Goal: Task Accomplishment & Management: Manage account settings

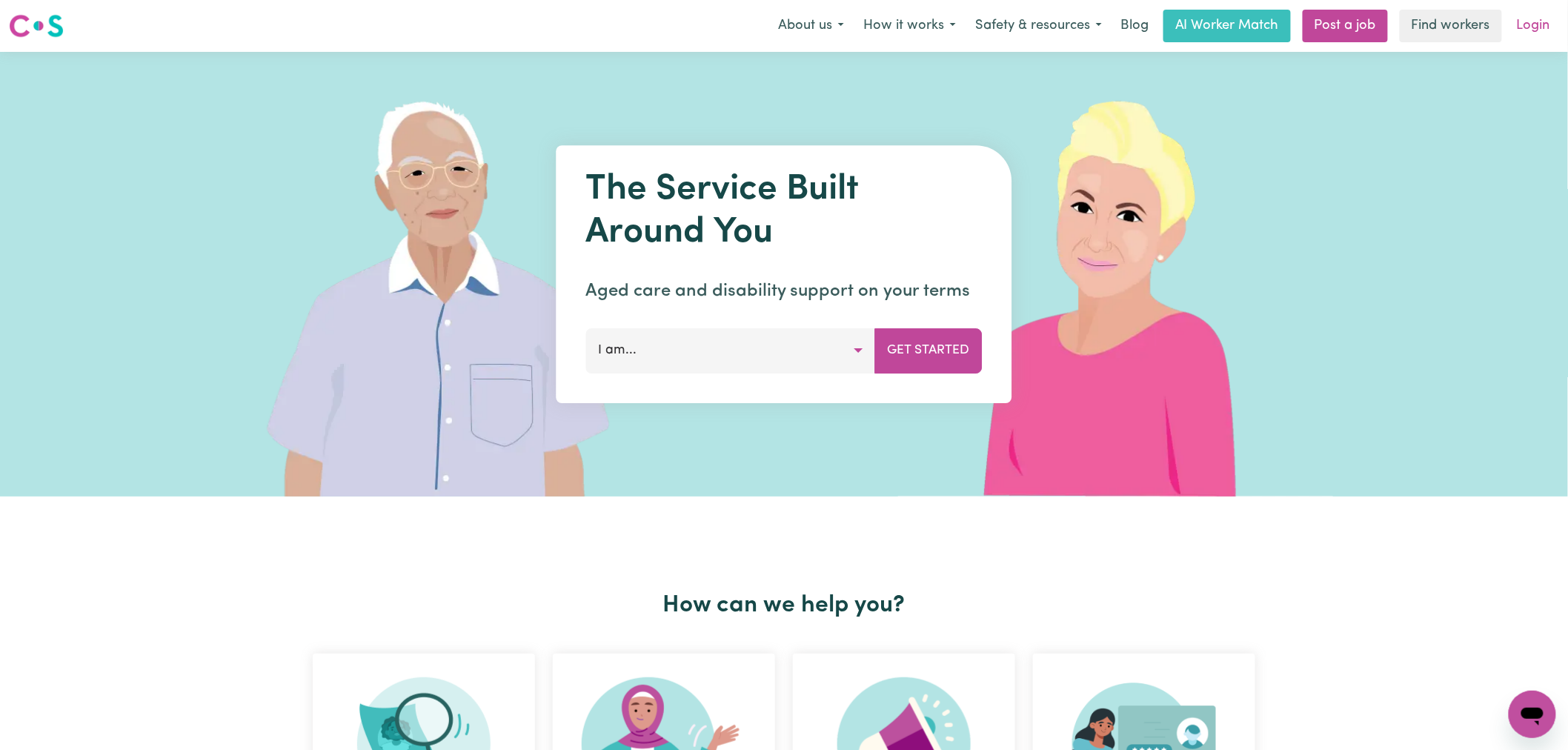
click at [1532, 25] on link "Login" at bounding box center [1534, 27] width 51 height 33
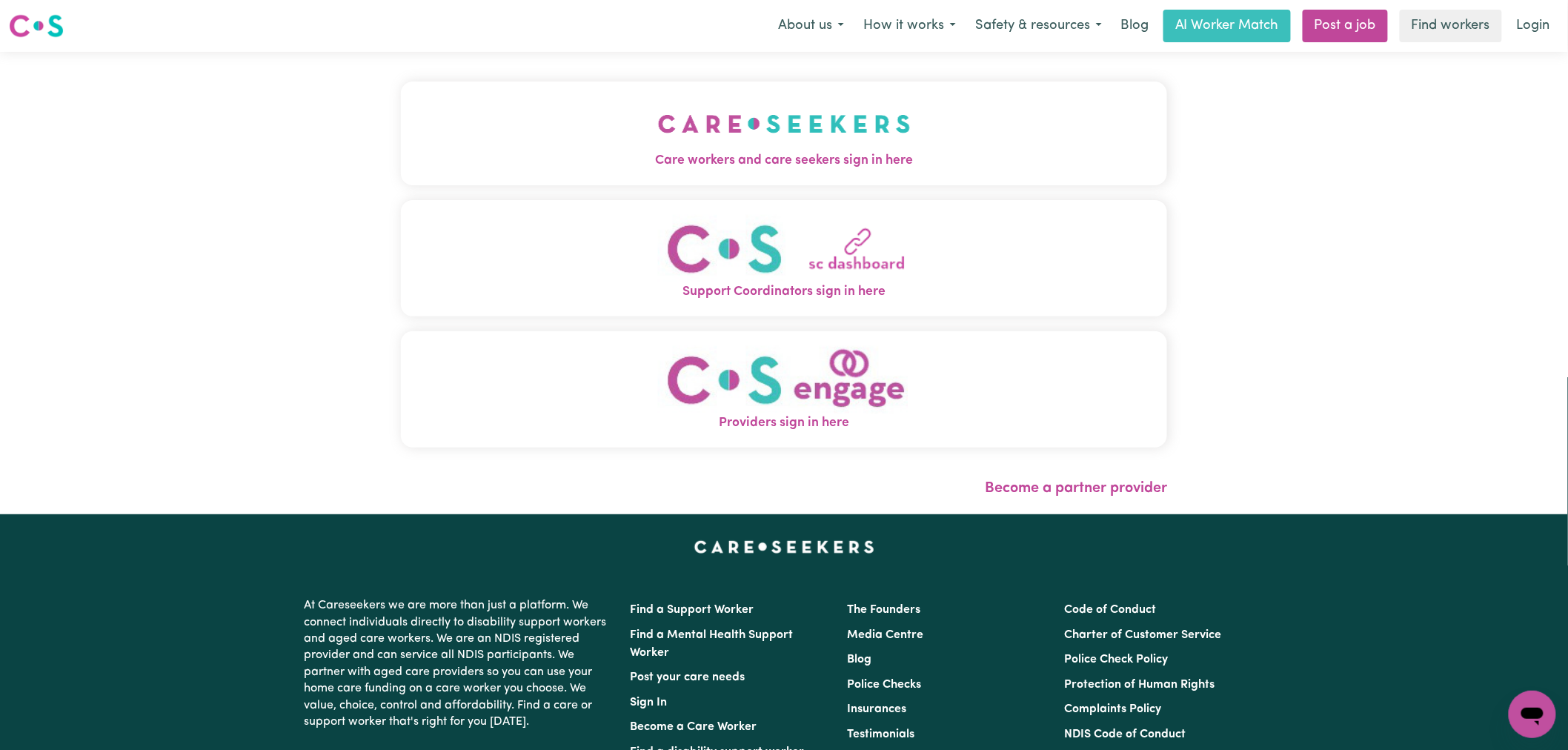
click at [528, 160] on span "Care workers and care seekers sign in here" at bounding box center [784, 160] width 767 height 19
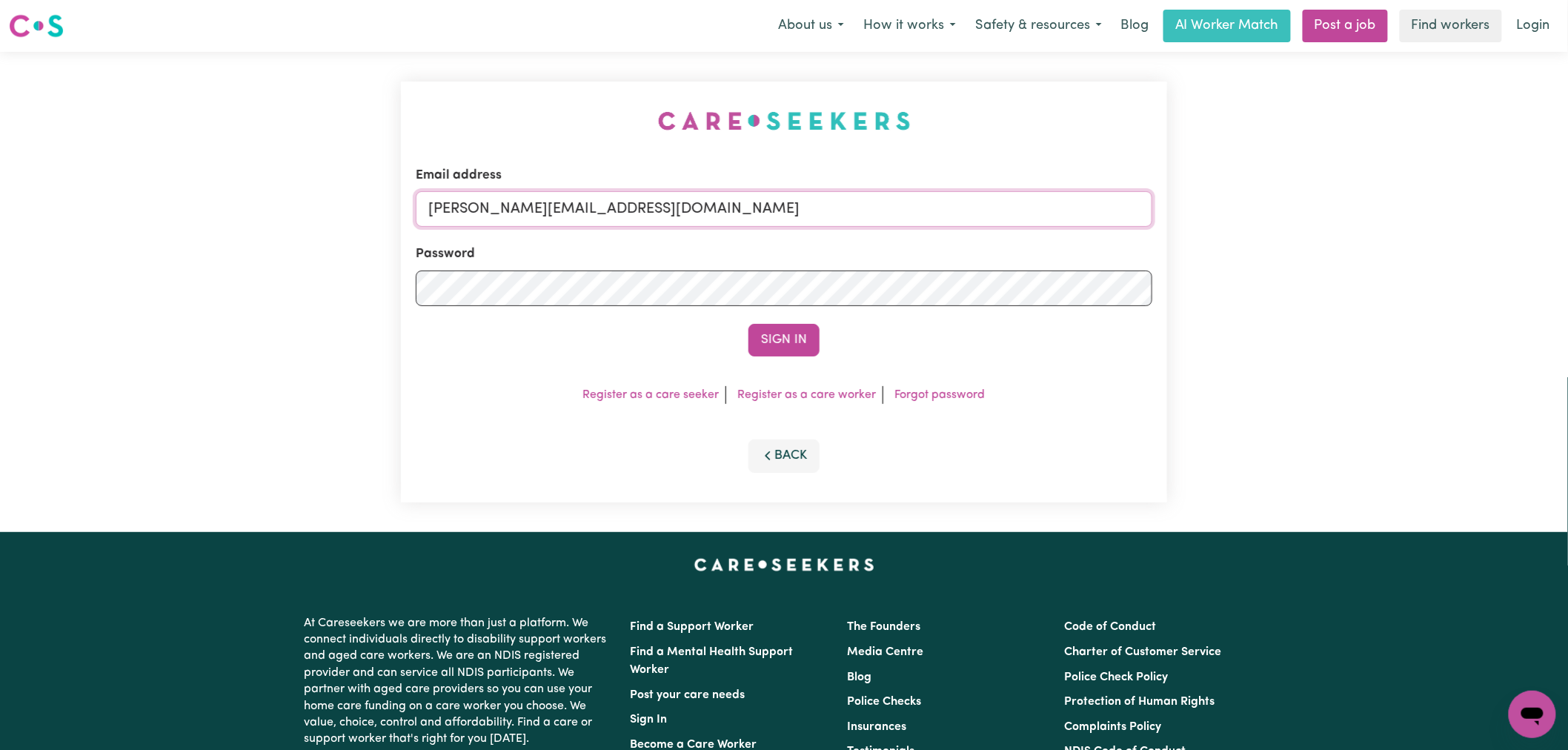
click at [658, 210] on input "[PERSON_NAME][EMAIL_ADDRESS][DOMAIN_NAME]" at bounding box center [784, 209] width 736 height 36
drag, startPoint x: 795, startPoint y: 194, endPoint x: 510, endPoint y: 199, distance: 285.0
click at [506, 199] on input "superuser~ceciliahamilton-abernathySTRIDE@careseekers.com.au" at bounding box center [784, 209] width 736 height 36
type input "superuser~ceciliahamilton-abernathySTRIDE@careseekers.com.au"
click at [767, 345] on button "Sign In" at bounding box center [784, 341] width 71 height 33
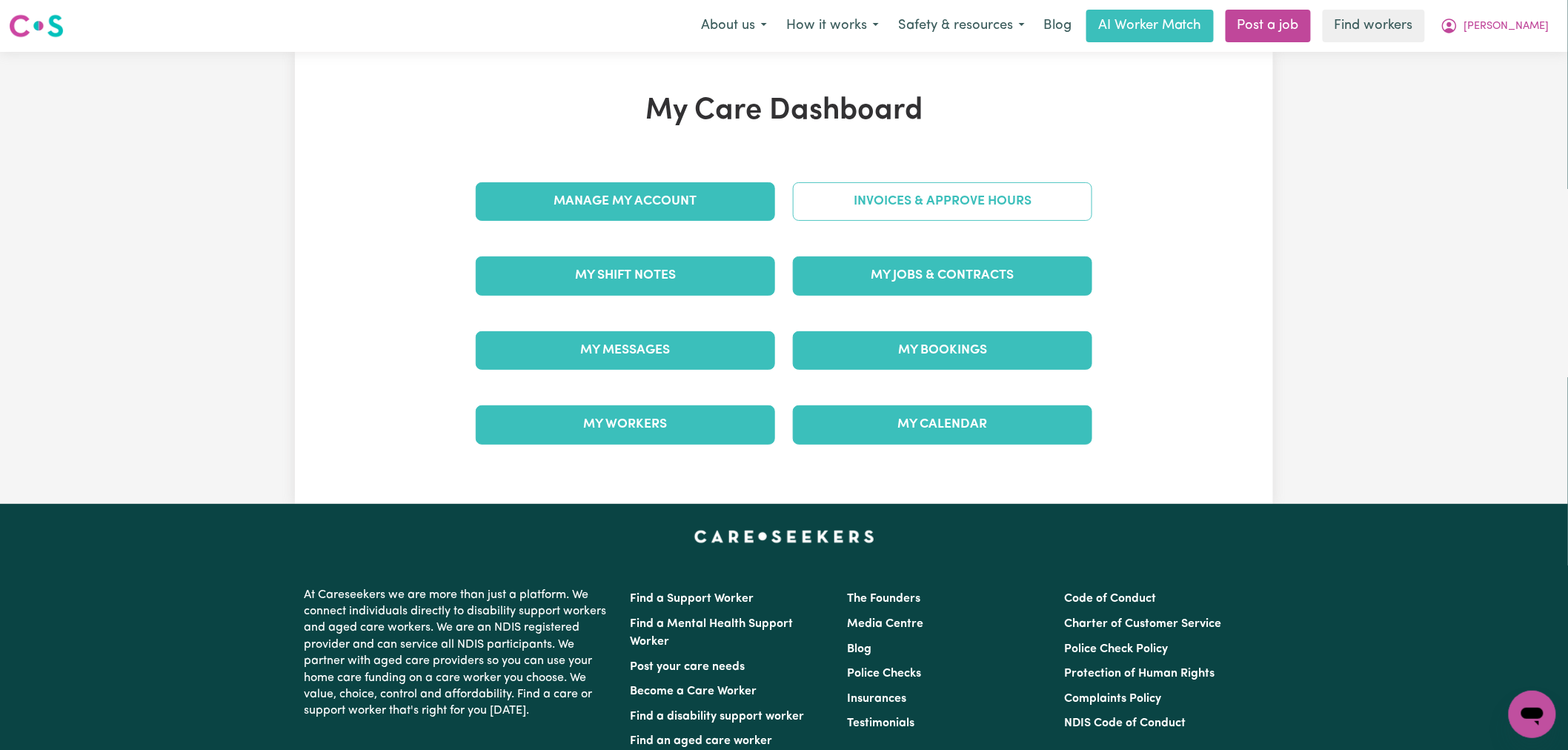
click at [937, 216] on link "Invoices & Approve Hours" at bounding box center [942, 201] width 299 height 38
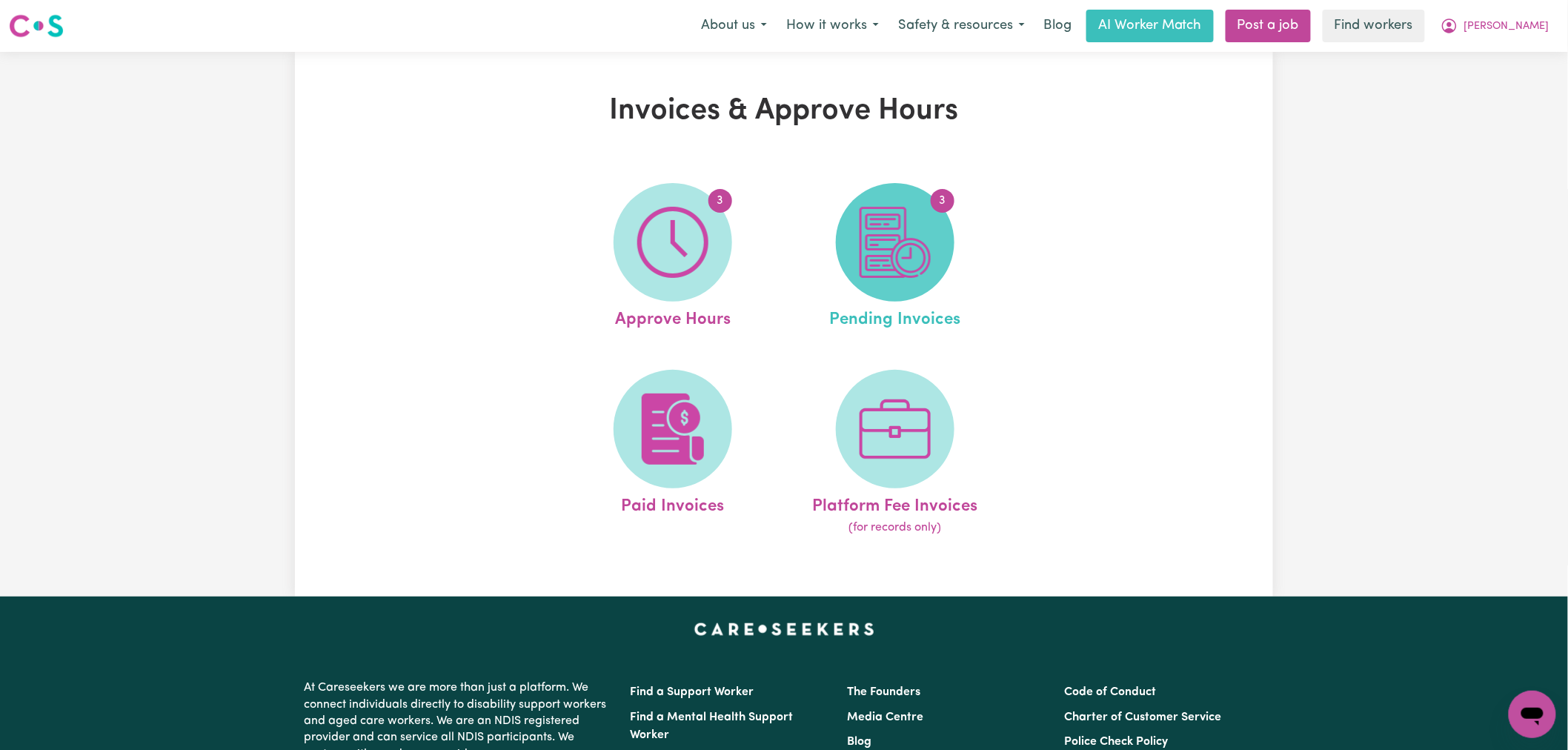
click at [917, 243] on img at bounding box center [896, 243] width 71 height 71
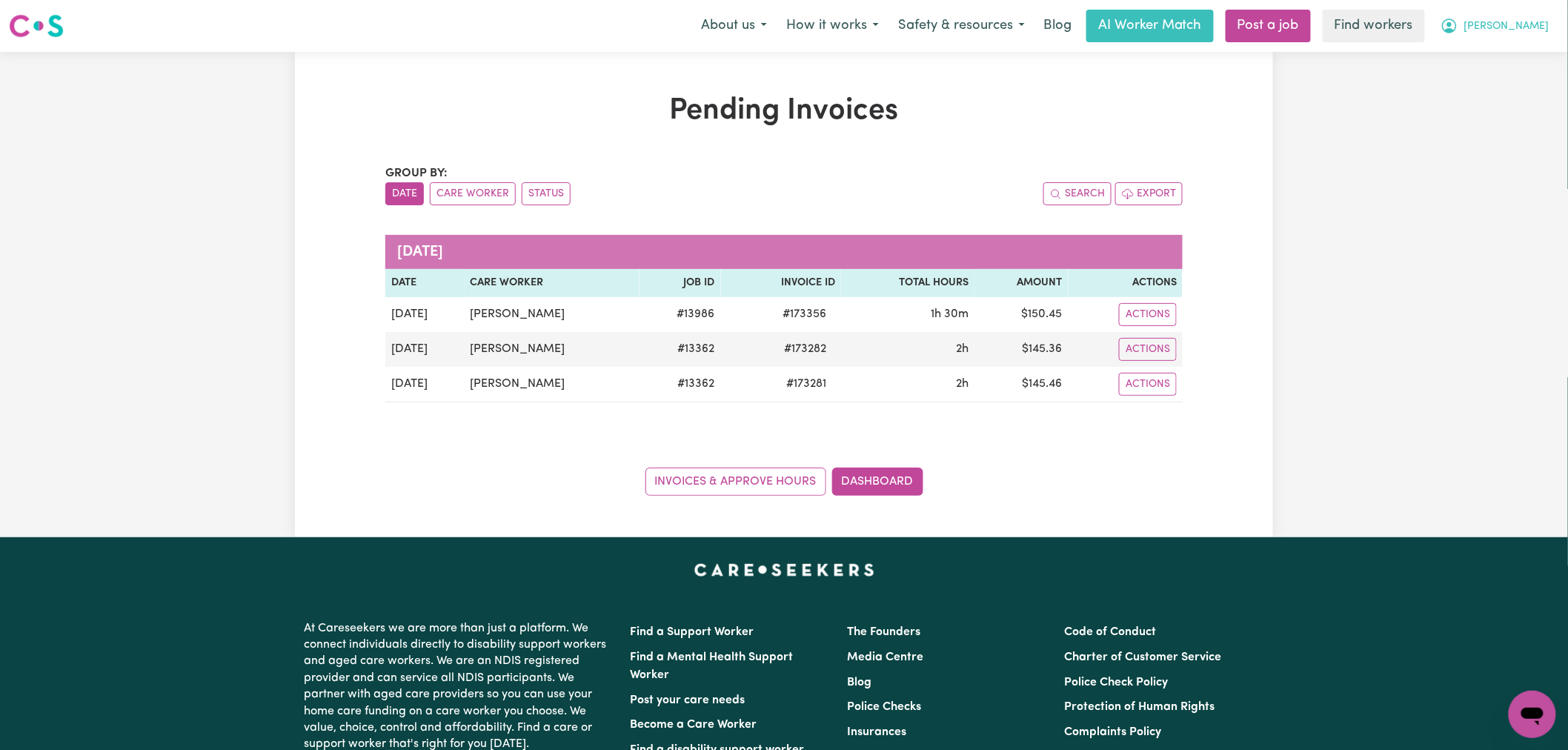
click at [1458, 30] on icon "My Account" at bounding box center [1449, 26] width 17 height 17
click at [1508, 49] on link "My Dashboard" at bounding box center [1500, 58] width 117 height 28
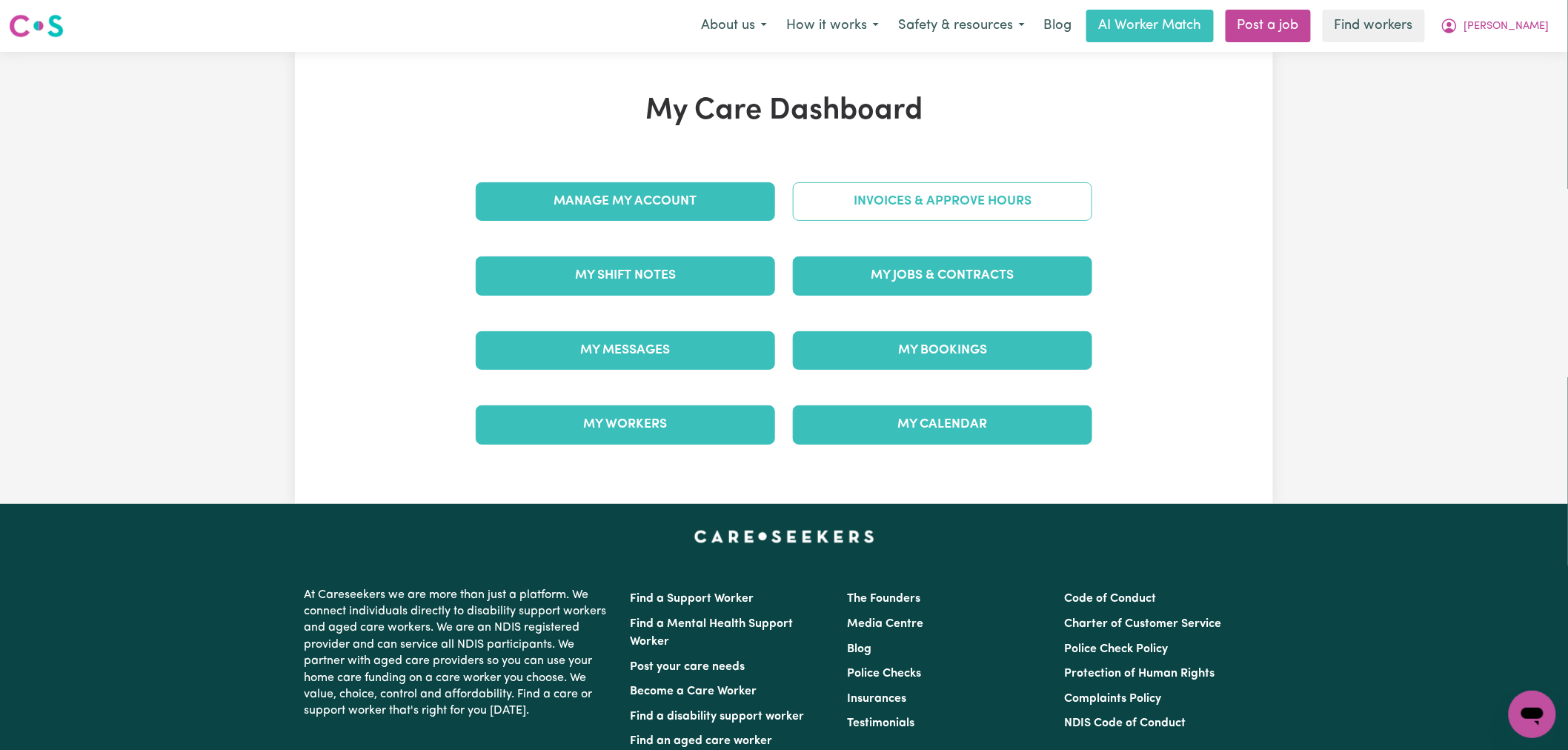
click at [1019, 203] on link "Invoices & Approve Hours" at bounding box center [942, 201] width 299 height 38
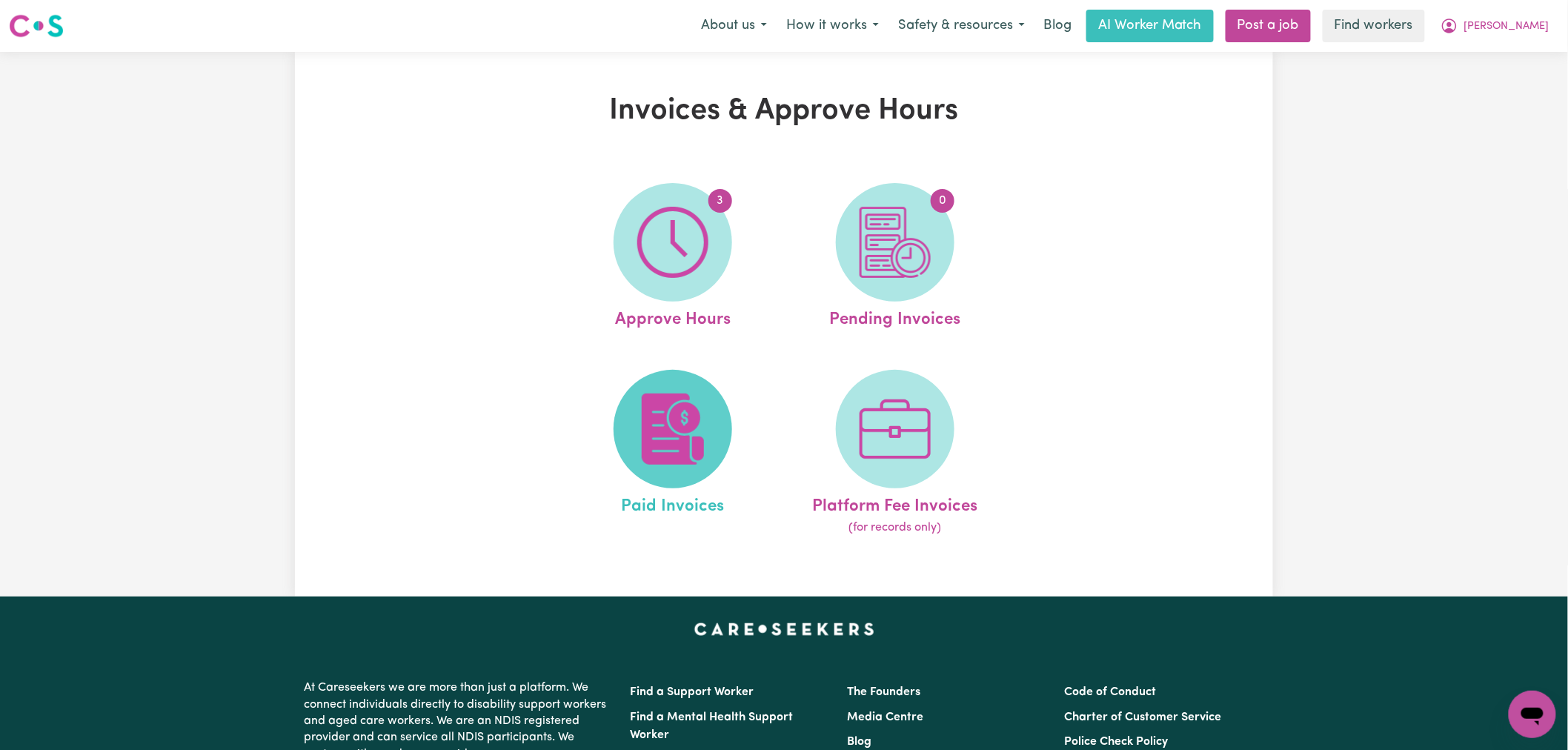
click at [676, 422] on img at bounding box center [673, 429] width 71 height 71
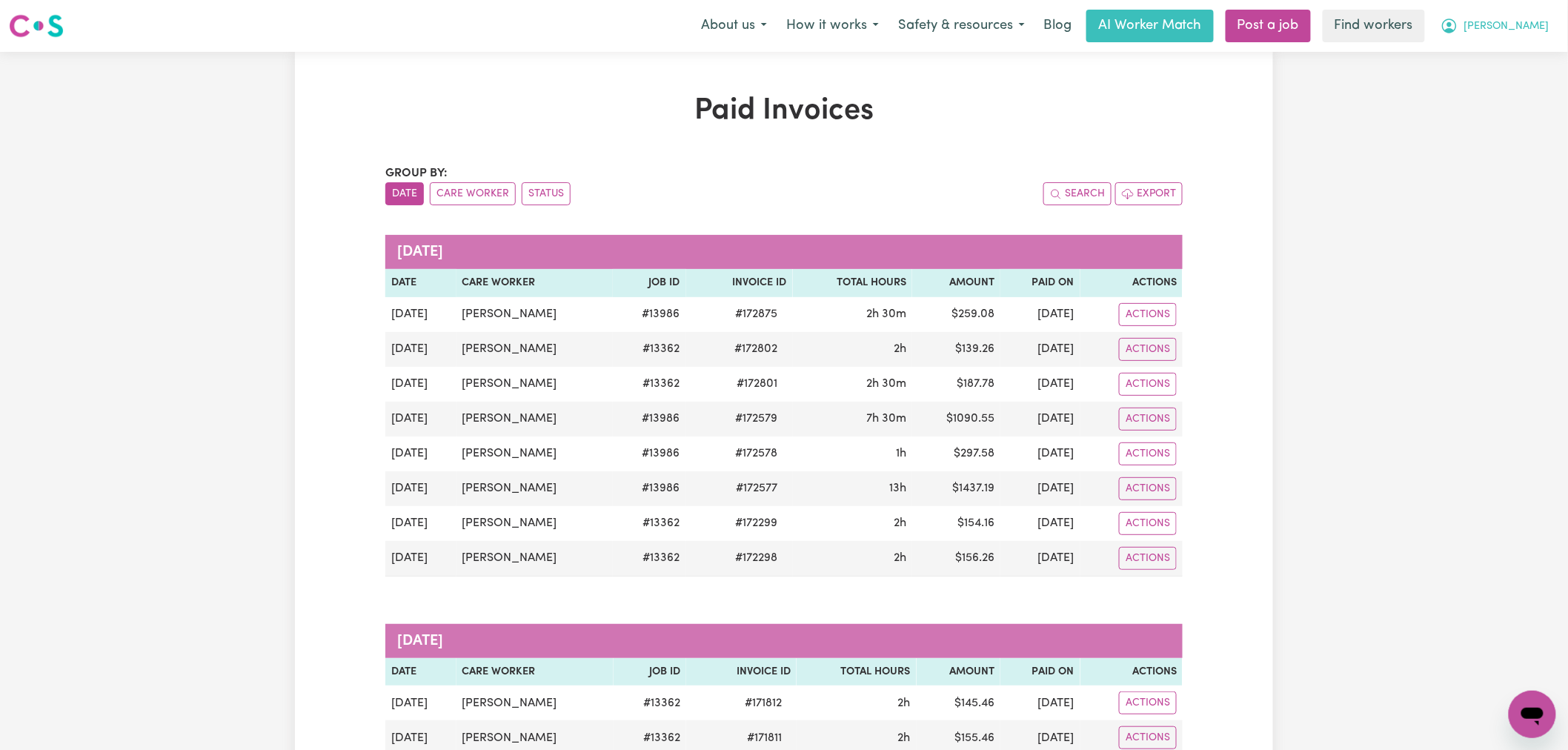
click at [1545, 20] on span "Cecilia" at bounding box center [1507, 27] width 85 height 16
click at [1535, 52] on link "My Dashboard" at bounding box center [1500, 58] width 117 height 28
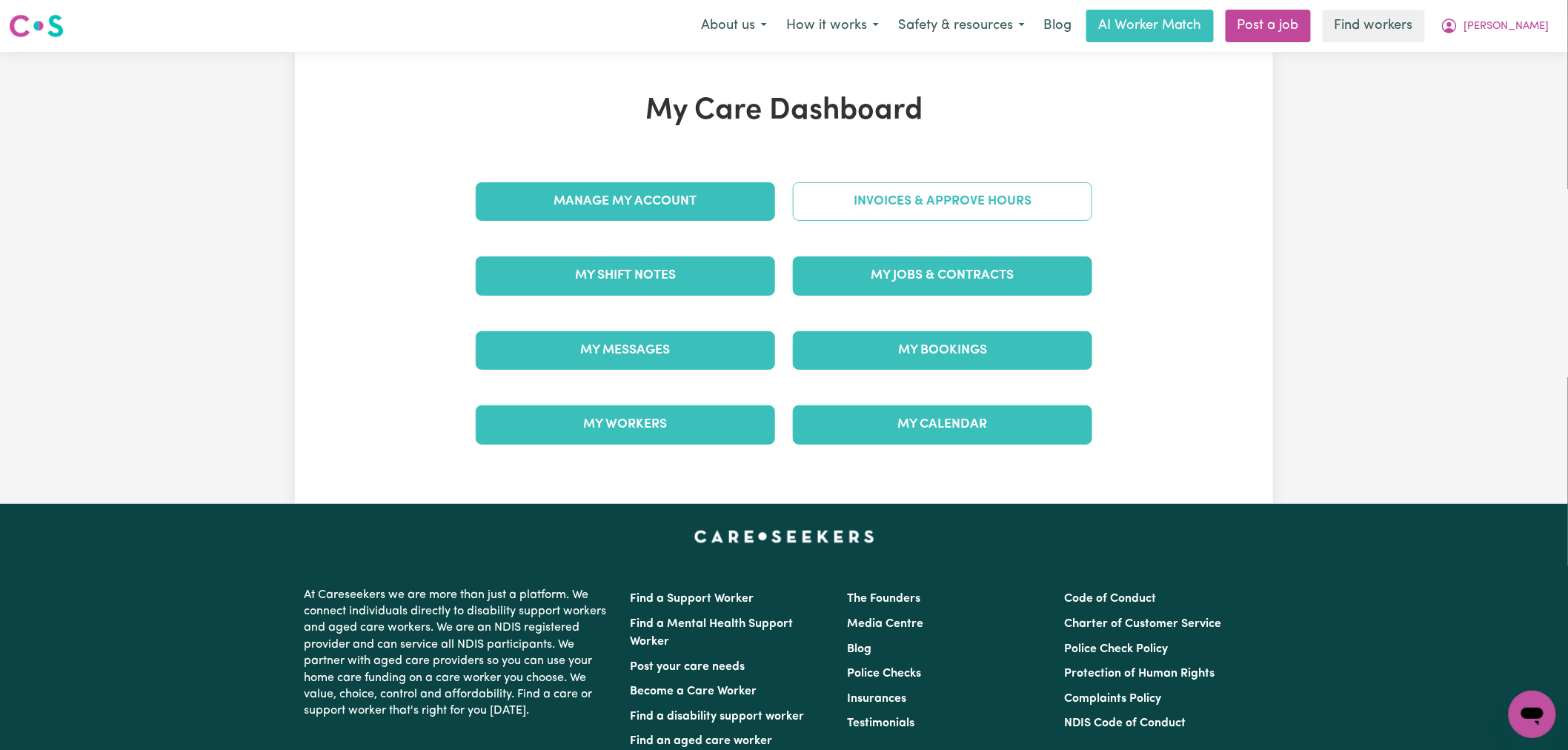
click at [966, 198] on link "Invoices & Approve Hours" at bounding box center [942, 201] width 299 height 38
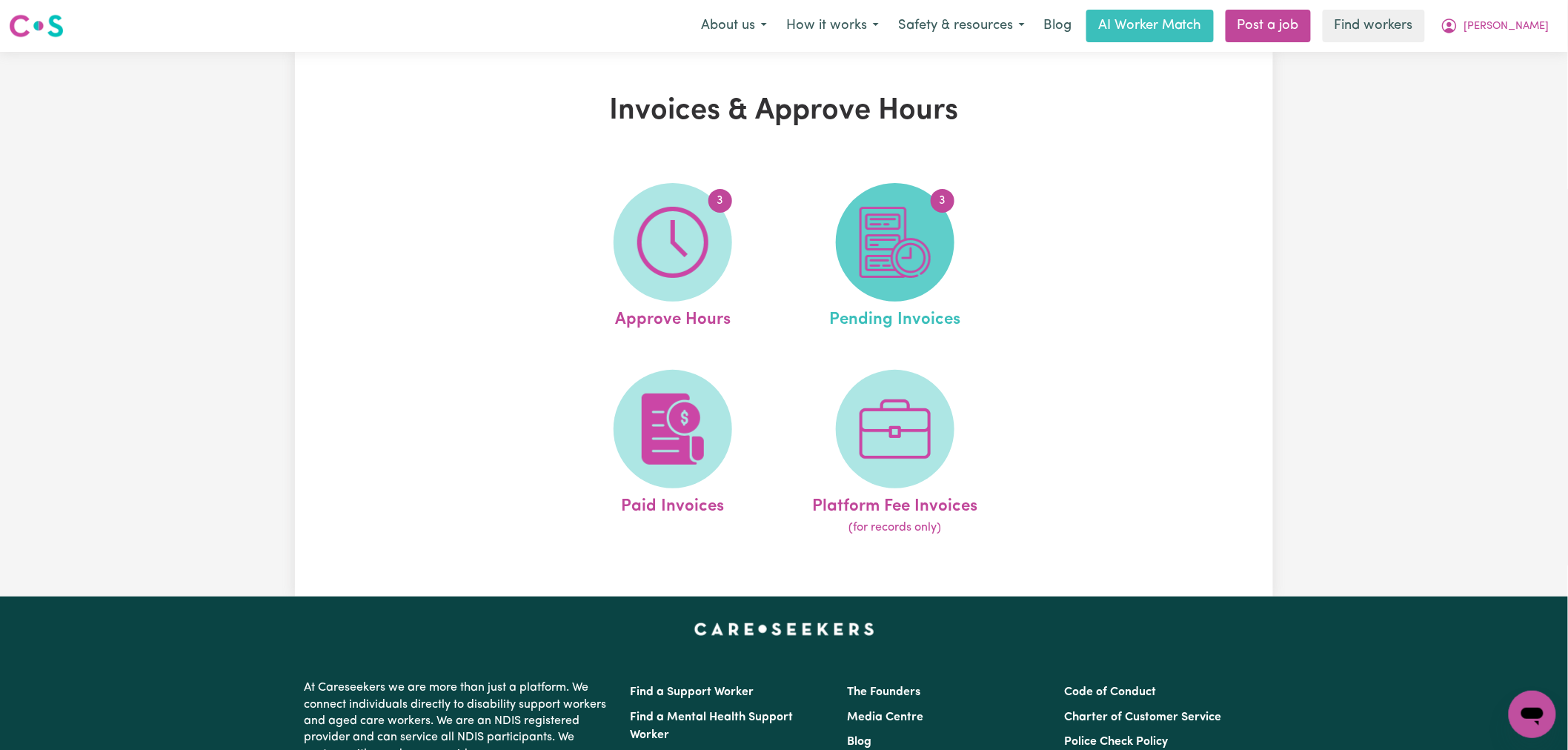
click at [856, 242] on span "3" at bounding box center [895, 242] width 118 height 118
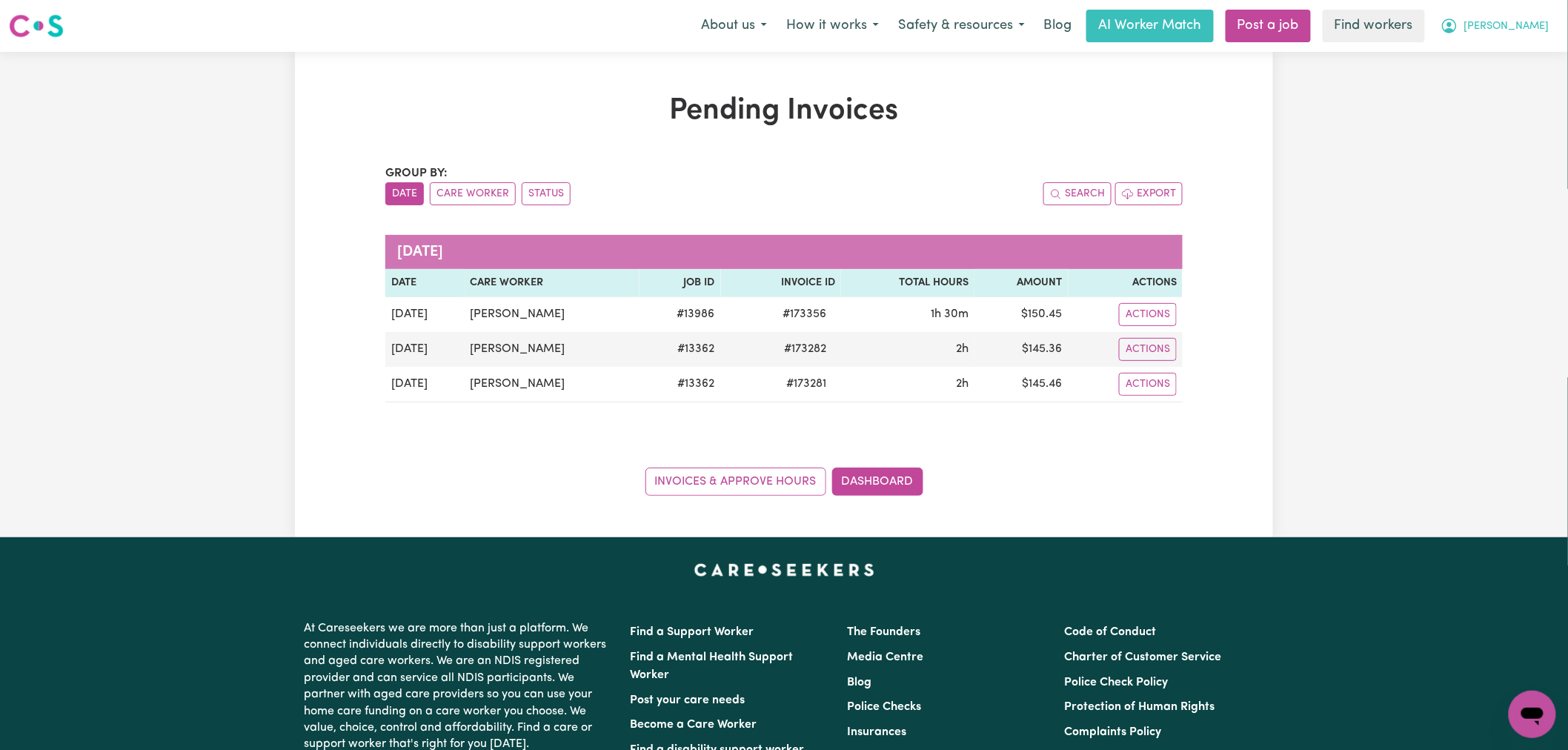
click at [1524, 14] on button "Cecilia" at bounding box center [1495, 26] width 128 height 31
click at [1525, 57] on link "My Dashboard" at bounding box center [1500, 58] width 117 height 28
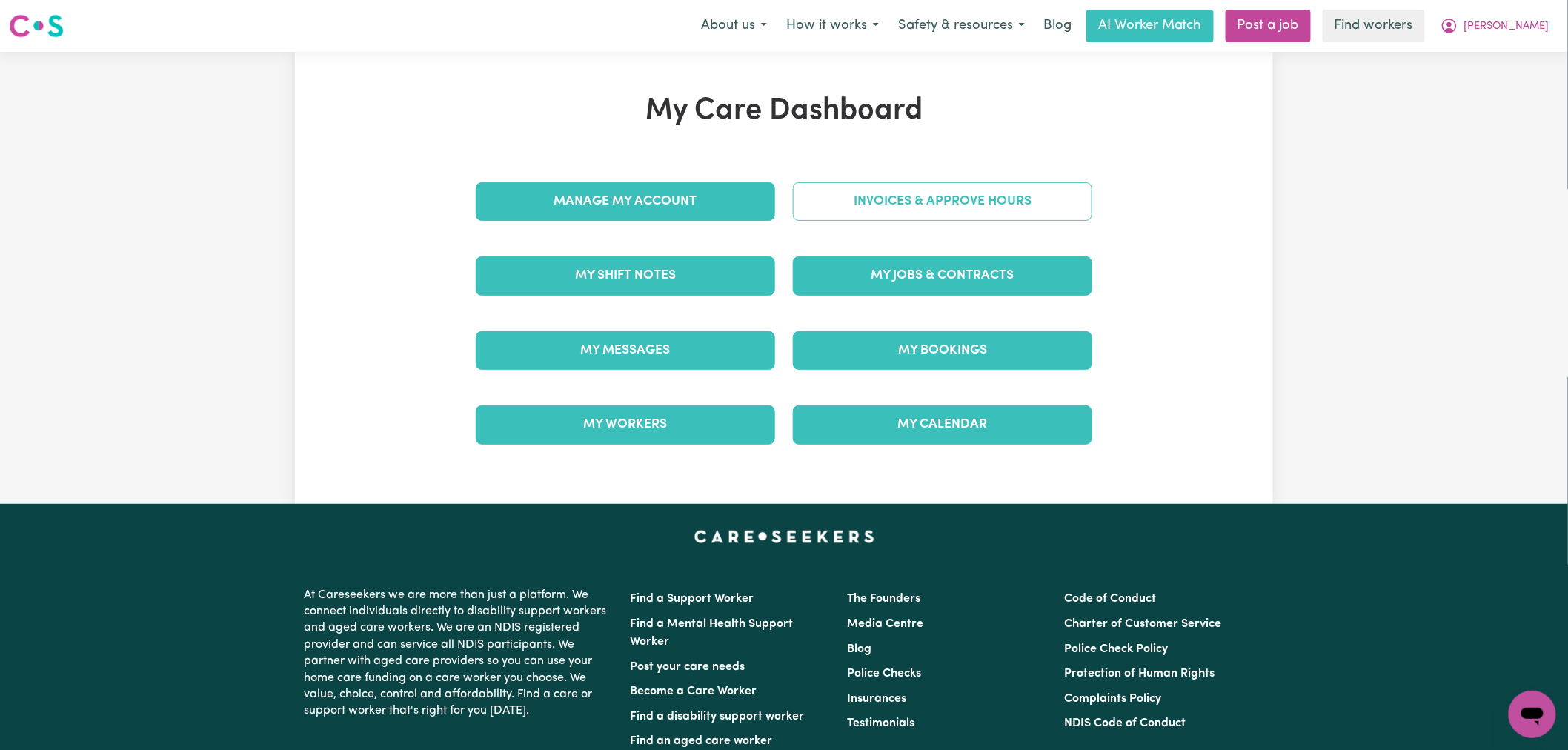
click at [918, 212] on link "Invoices & Approve Hours" at bounding box center [942, 201] width 299 height 38
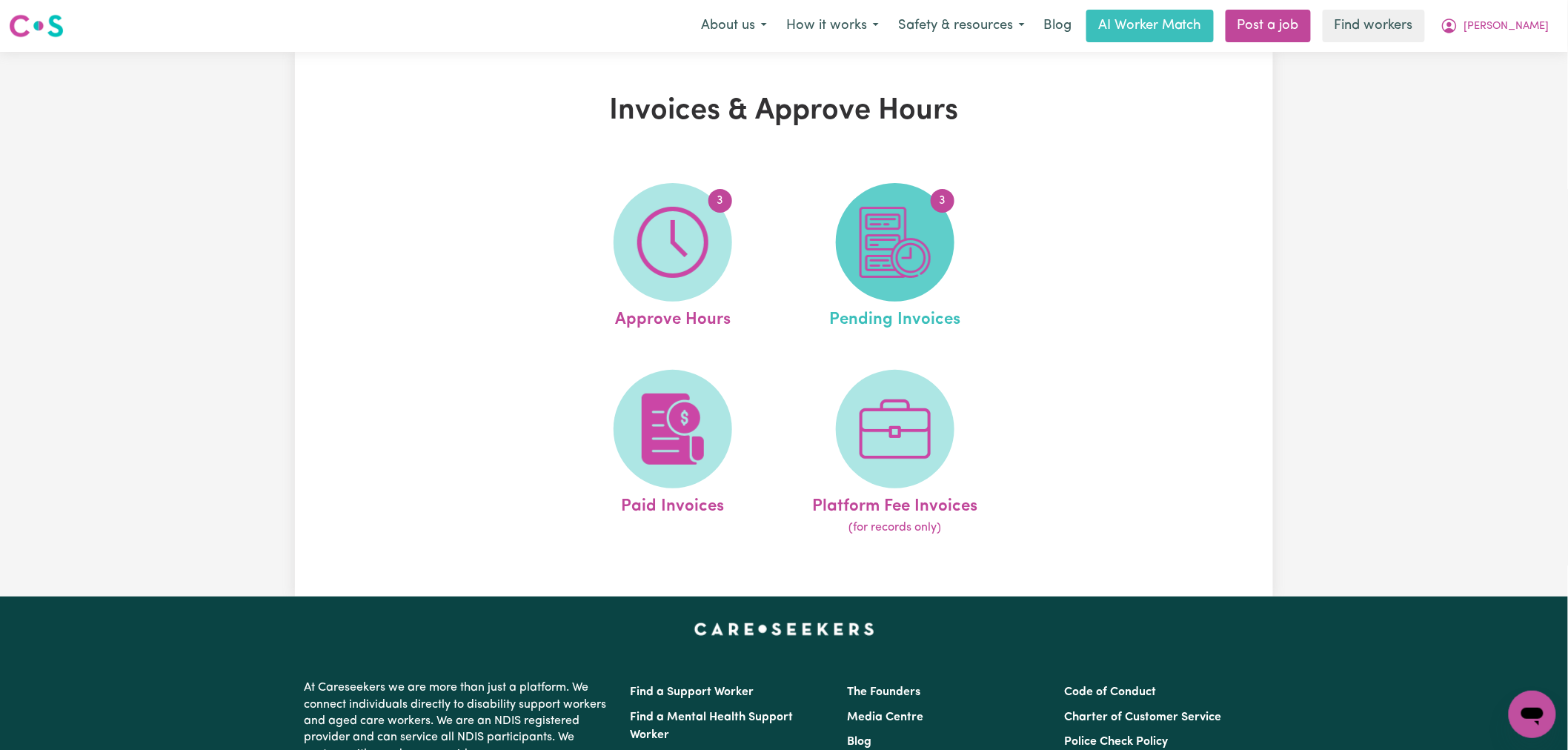
click at [901, 266] on img at bounding box center [896, 243] width 71 height 71
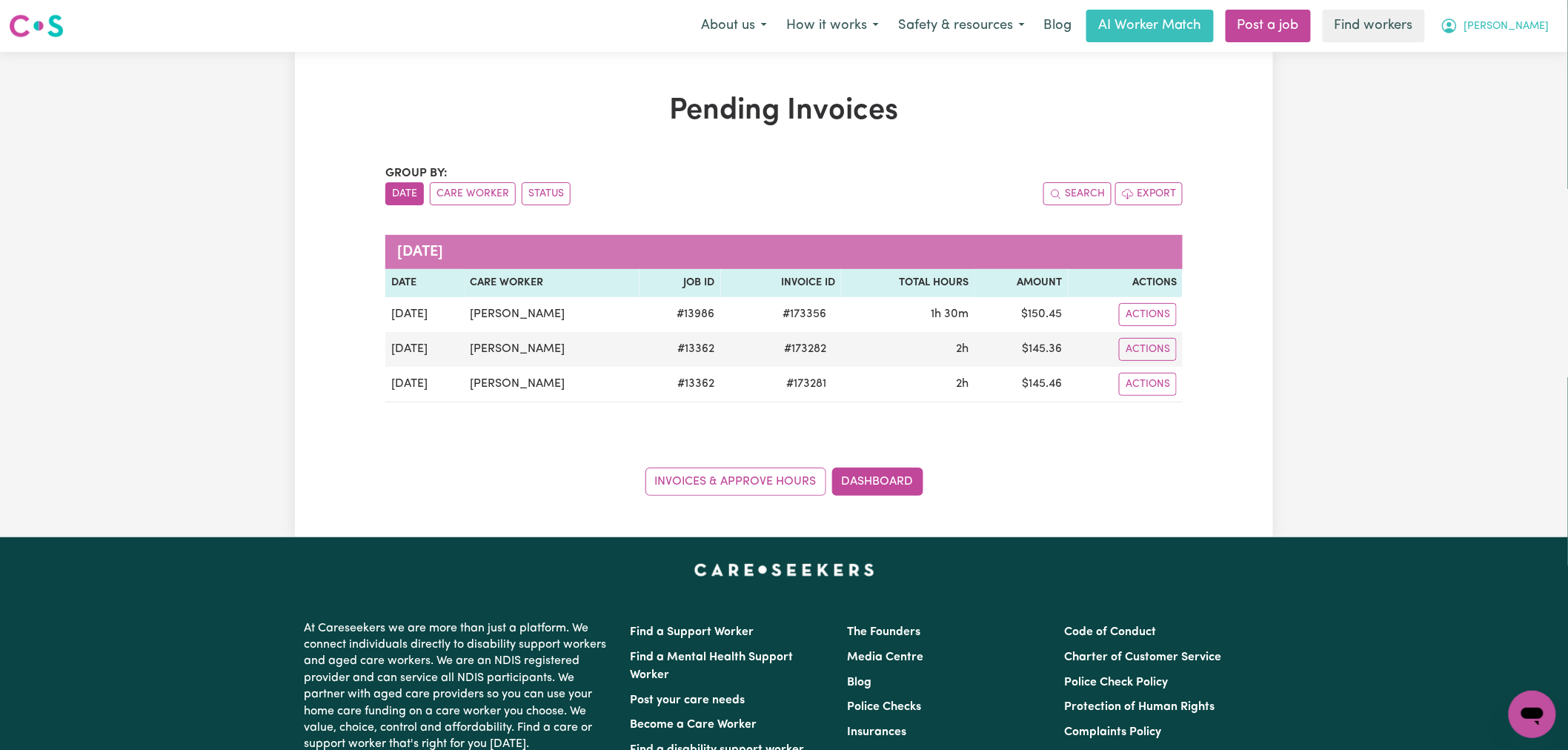
click at [1458, 18] on icon "My Account" at bounding box center [1449, 26] width 17 height 17
click at [1512, 67] on link "My Dashboard" at bounding box center [1500, 58] width 117 height 28
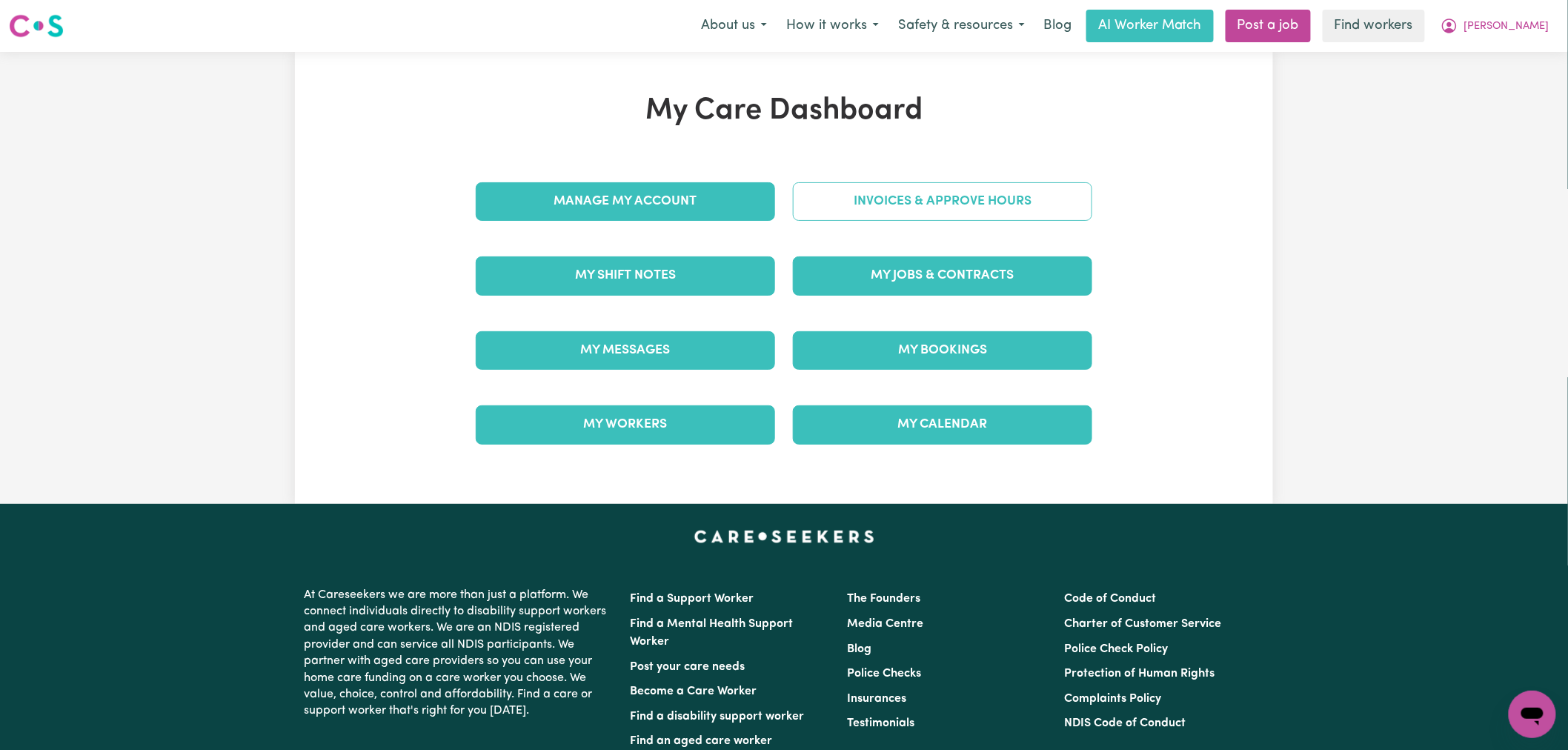
click at [990, 201] on link "Invoices & Approve Hours" at bounding box center [942, 201] width 299 height 38
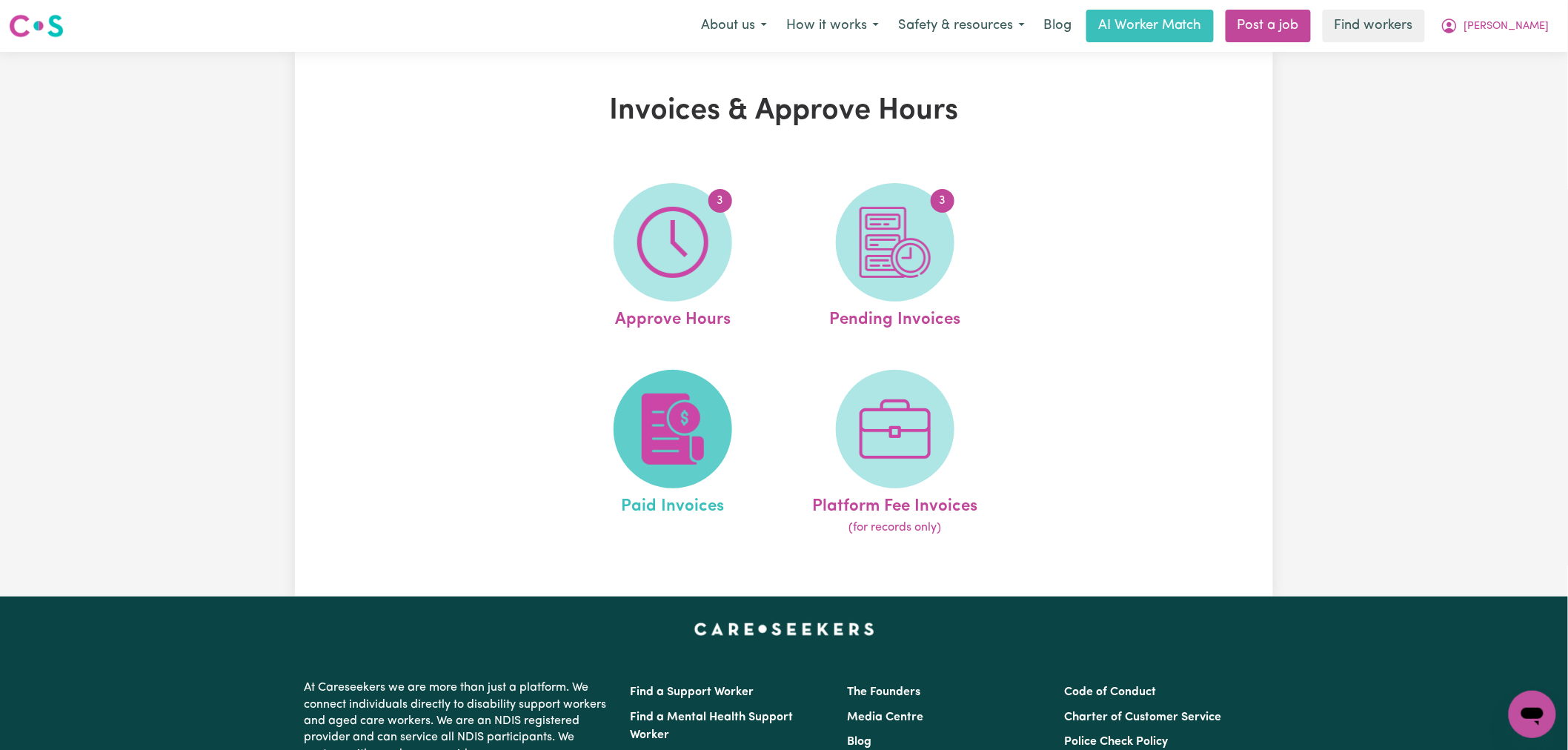
click at [701, 389] on span at bounding box center [672, 429] width 118 height 118
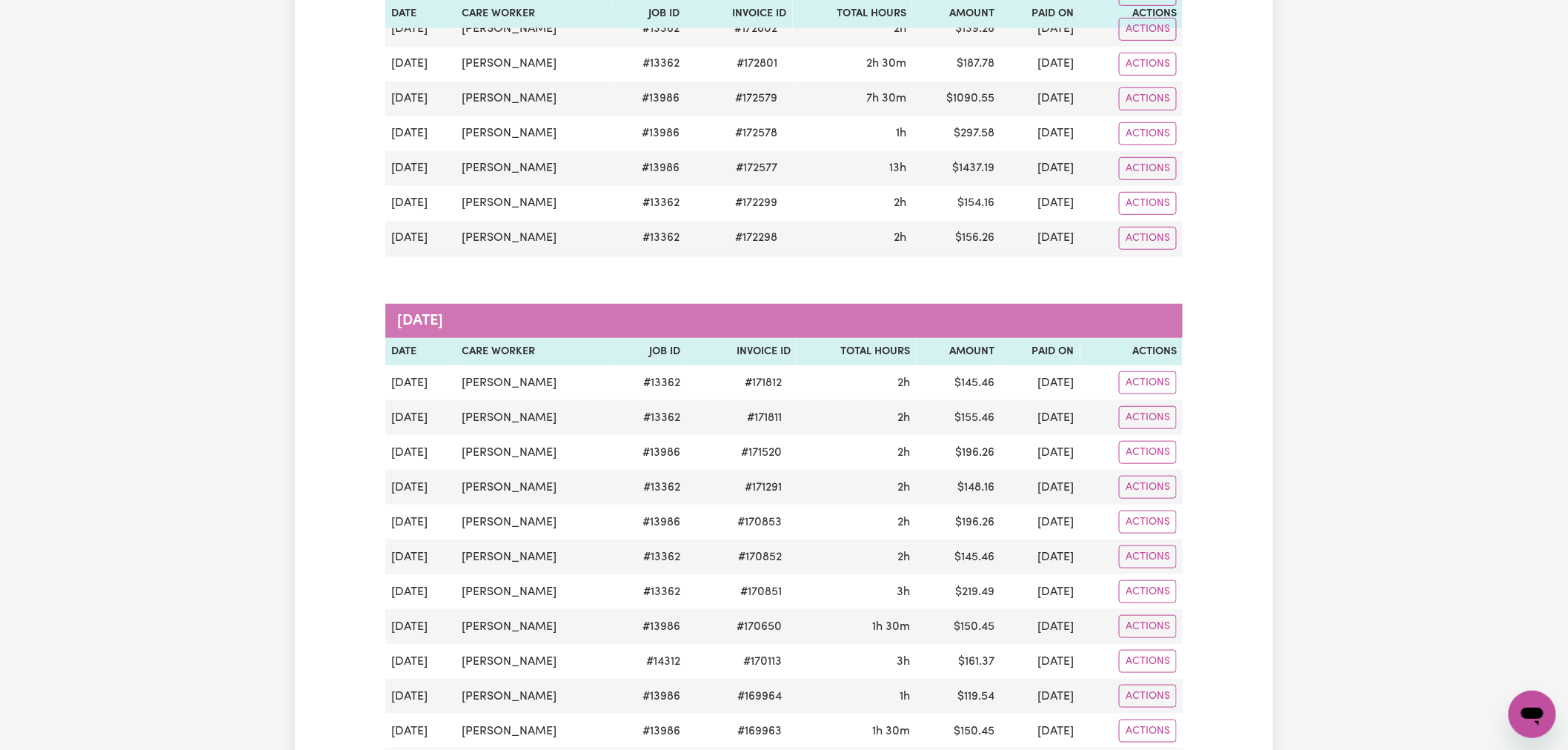
scroll to position [411, 0]
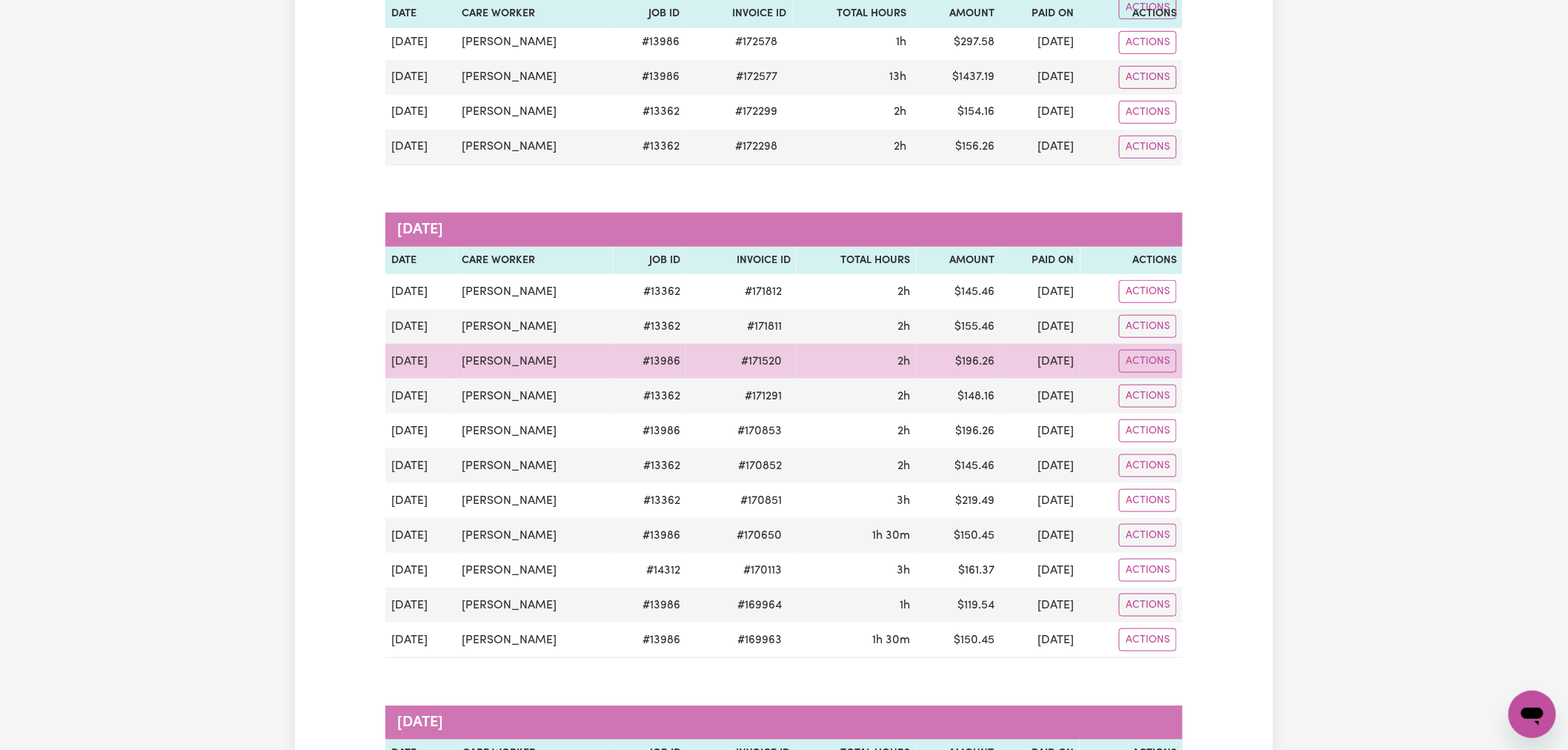
click at [879, 360] on td "2h" at bounding box center [856, 361] width 120 height 35
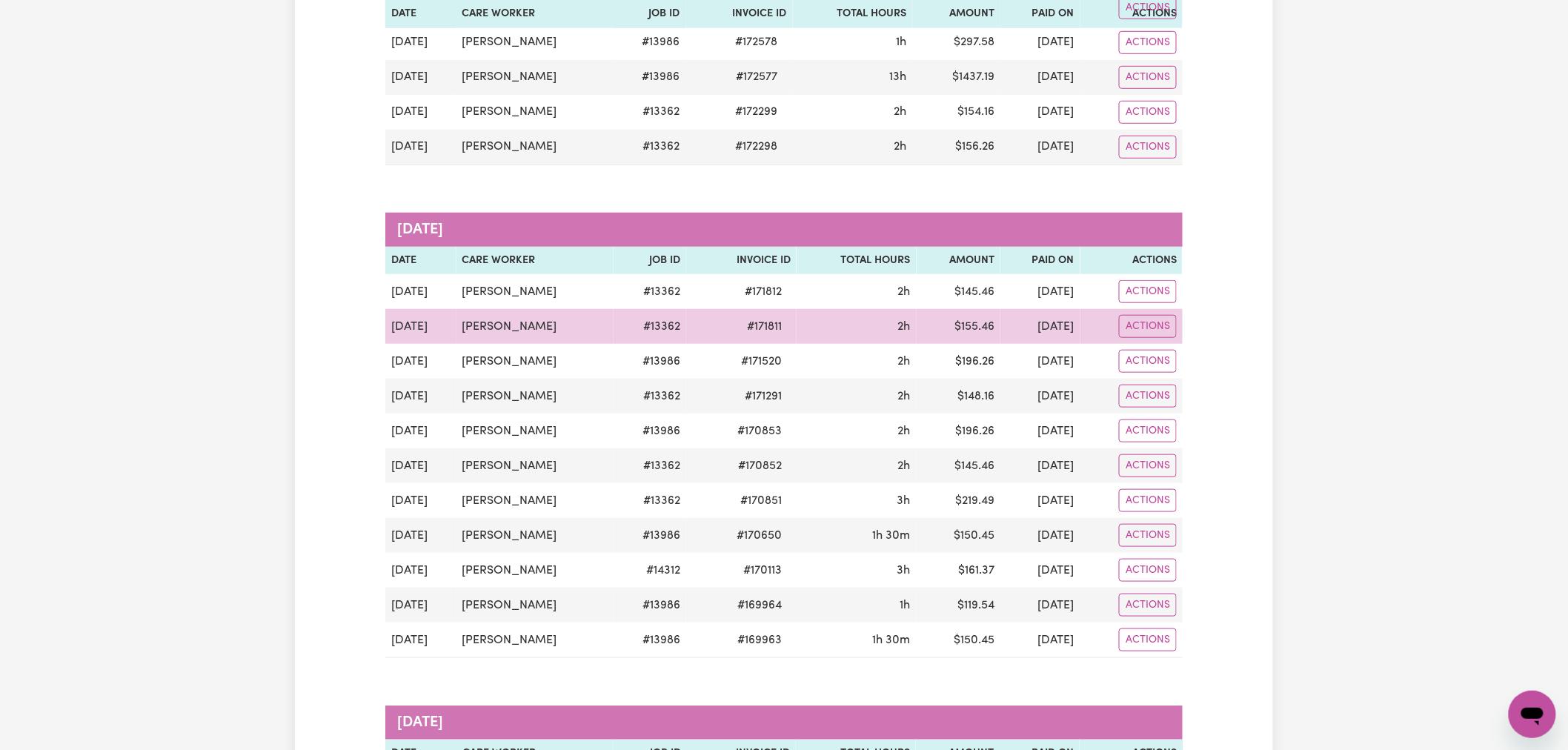
click at [873, 343] on td "2h" at bounding box center [856, 326] width 120 height 35
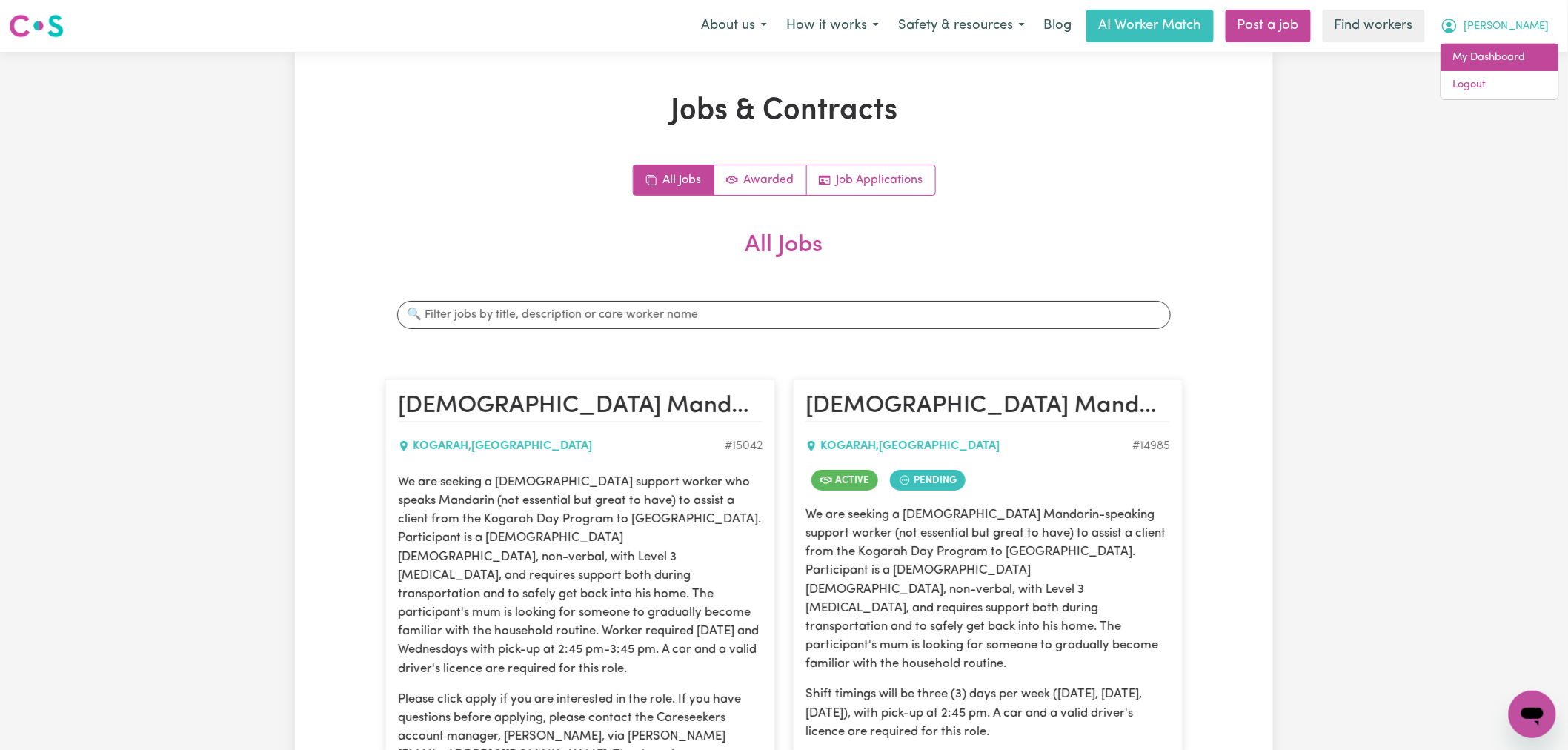
click at [1519, 58] on link "My Dashboard" at bounding box center [1500, 58] width 117 height 28
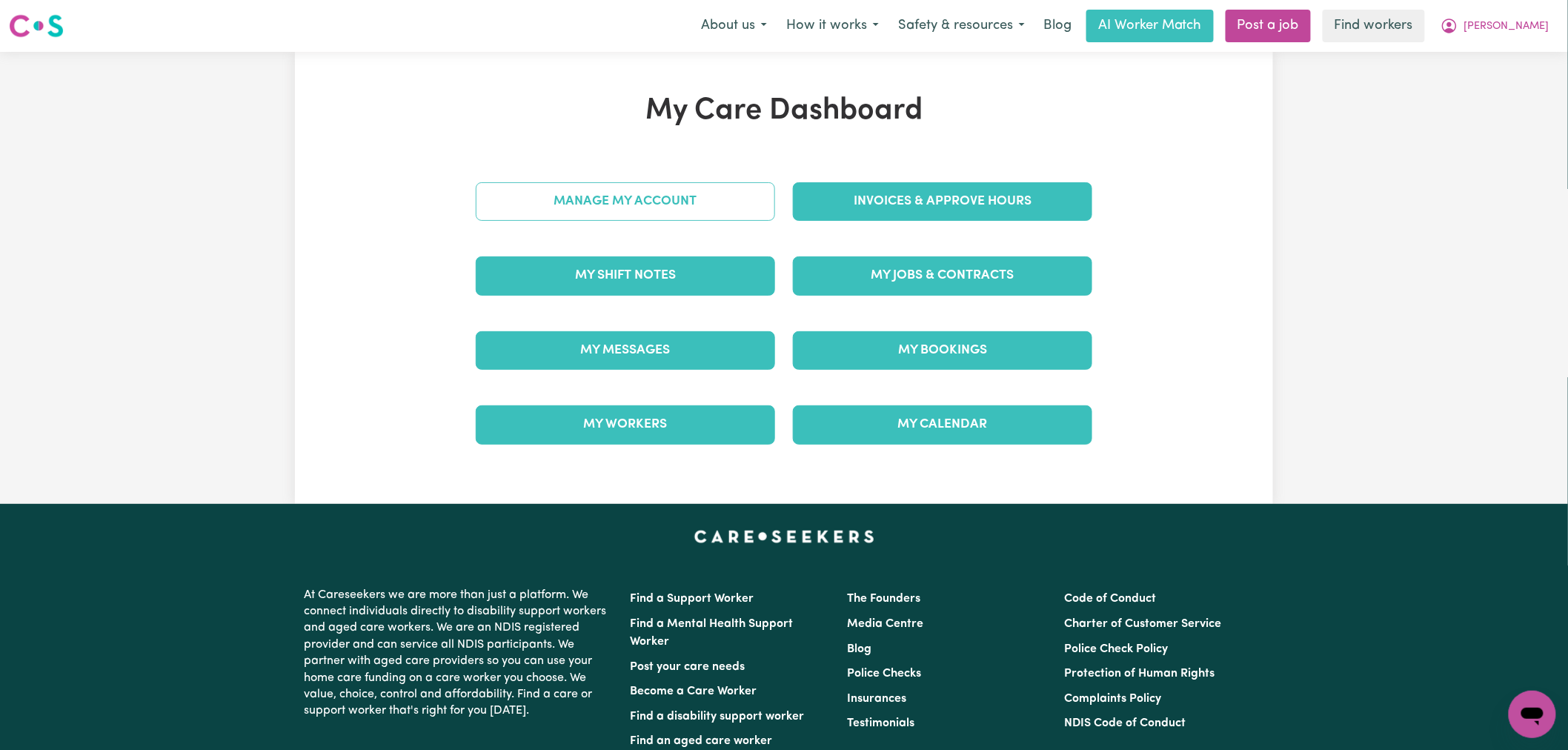
click at [681, 204] on link "Manage My Account" at bounding box center [625, 201] width 299 height 38
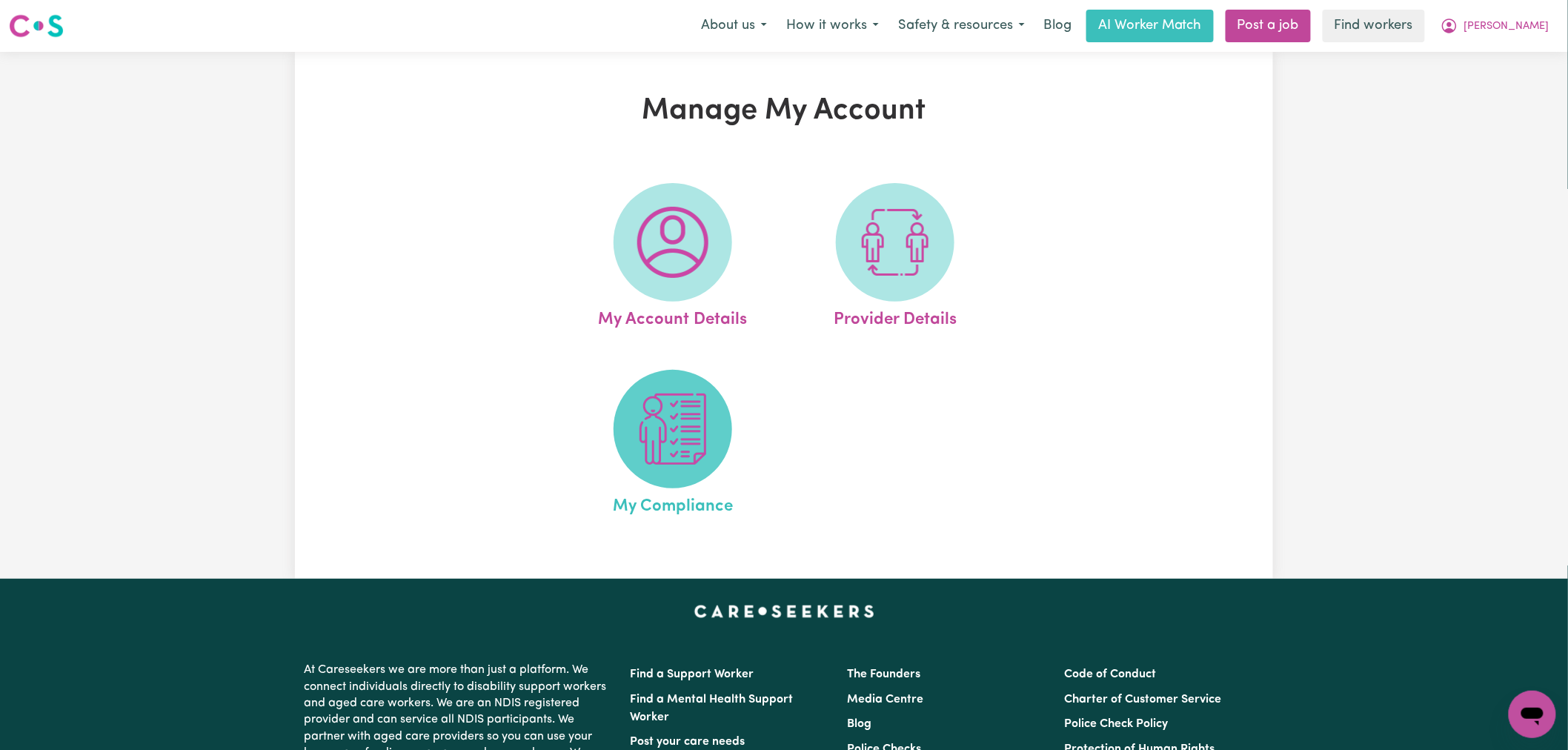
click at [695, 418] on img at bounding box center [673, 429] width 71 height 71
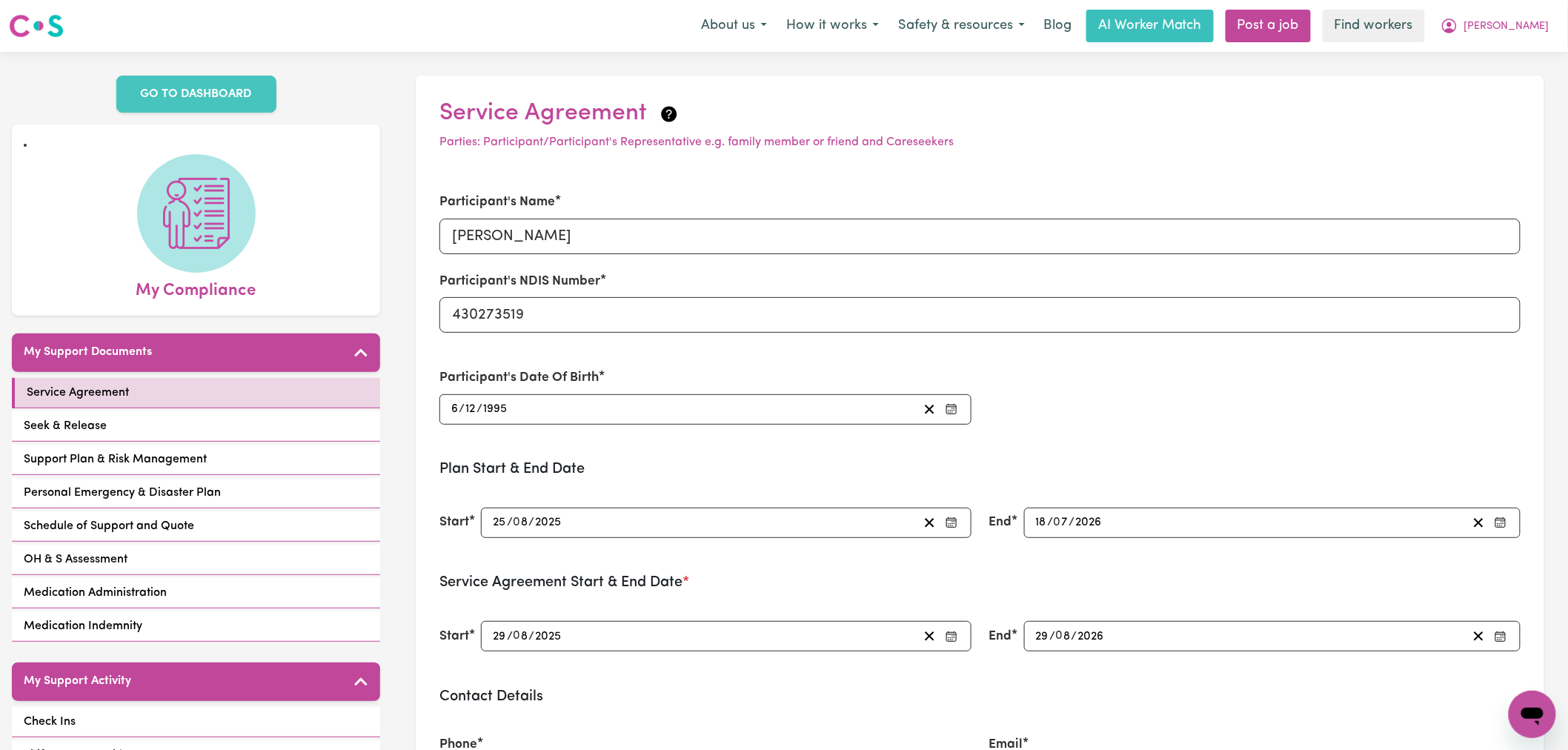
click at [1538, 42] on div "Menu About us How it works Safety & resources Blog AI Worker Match Post a job F…" at bounding box center [784, 26] width 1568 height 34
click at [1543, 32] on span "[PERSON_NAME]" at bounding box center [1507, 27] width 85 height 16
click at [1513, 83] on link "Logout" at bounding box center [1500, 85] width 117 height 28
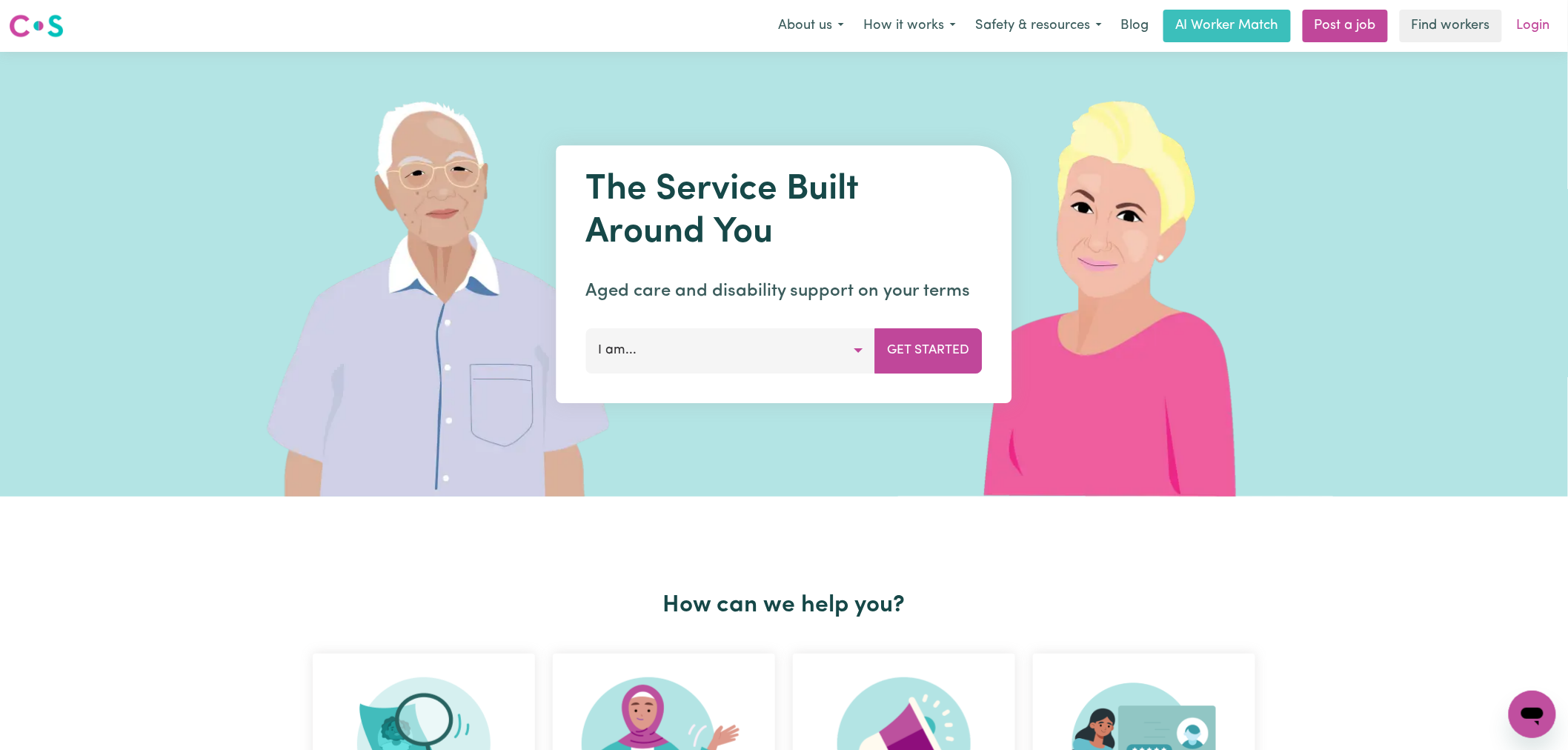
click at [1535, 17] on link "Login" at bounding box center [1534, 27] width 51 height 33
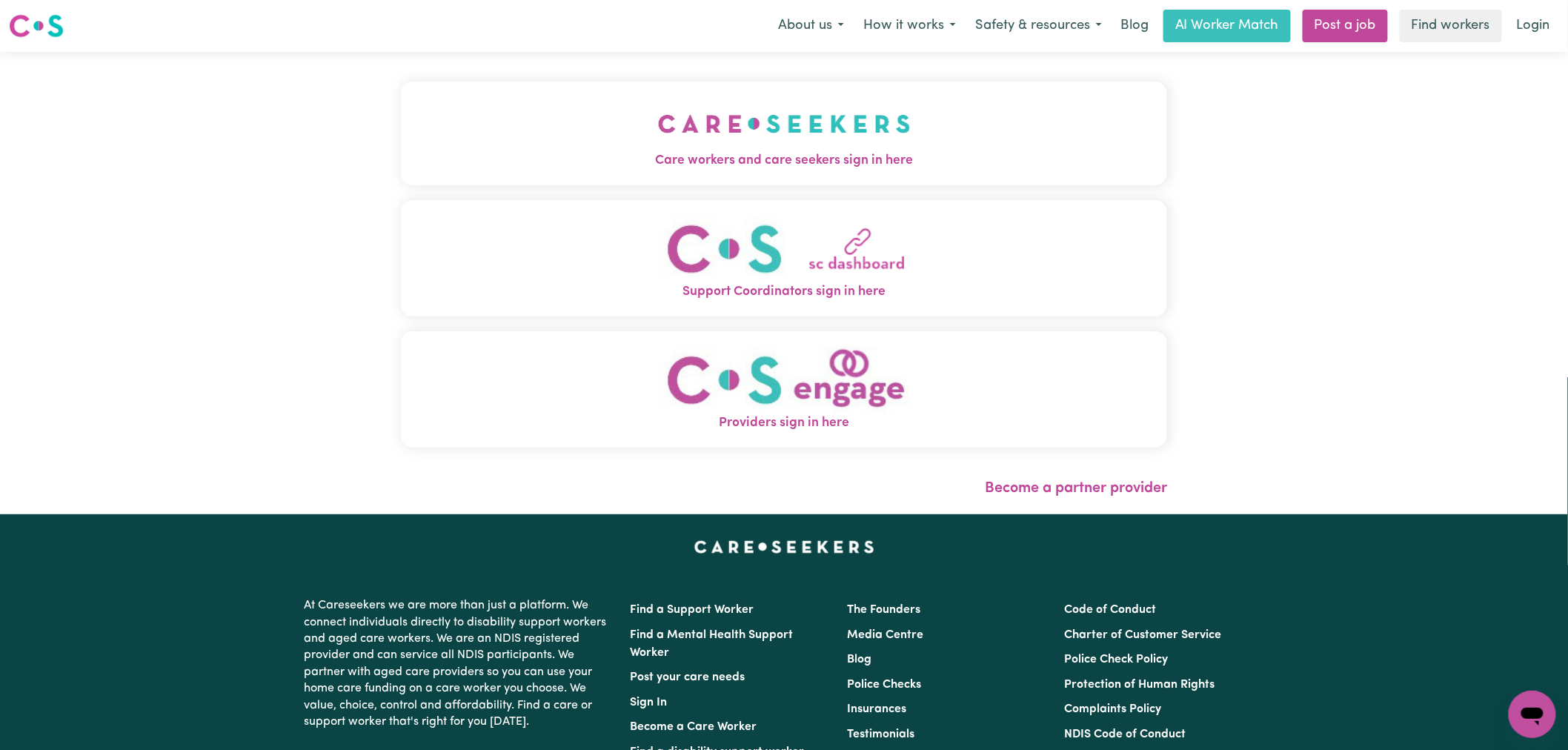
click at [612, 151] on span "Care workers and care seekers sign in here" at bounding box center [784, 160] width 767 height 19
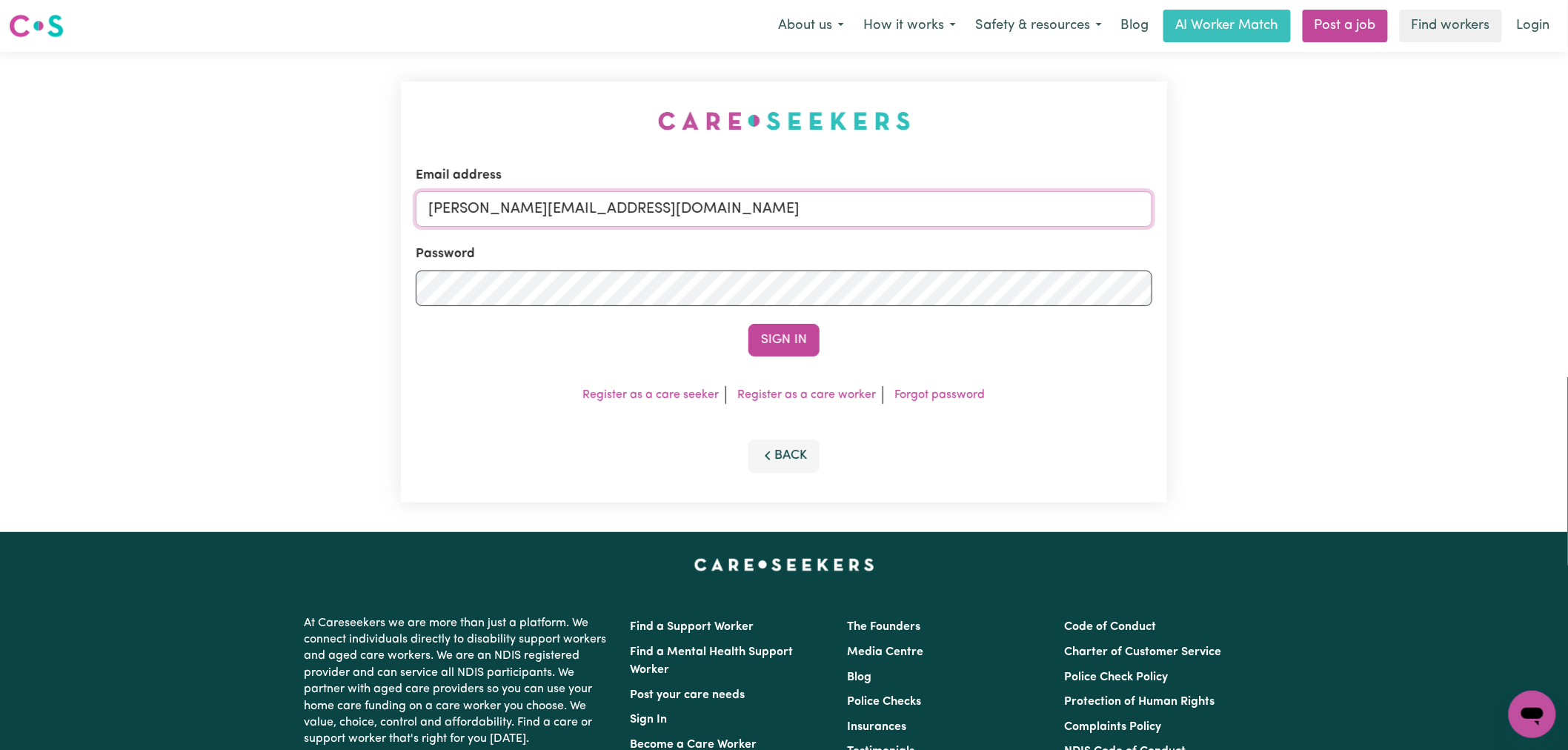
click at [665, 223] on input "[PERSON_NAME][EMAIL_ADDRESS][DOMAIN_NAME]" at bounding box center [784, 209] width 736 height 36
drag, startPoint x: 483, startPoint y: 212, endPoint x: 508, endPoint y: 213, distance: 25.0
click at [508, 213] on input "[EMAIL_ADDRESS][DOMAIN_NAME]" at bounding box center [784, 209] width 736 height 36
type input "[EMAIL_ADDRESS][DOMAIN_NAME]"
click at [748, 324] on button "Sign In" at bounding box center [784, 341] width 71 height 33
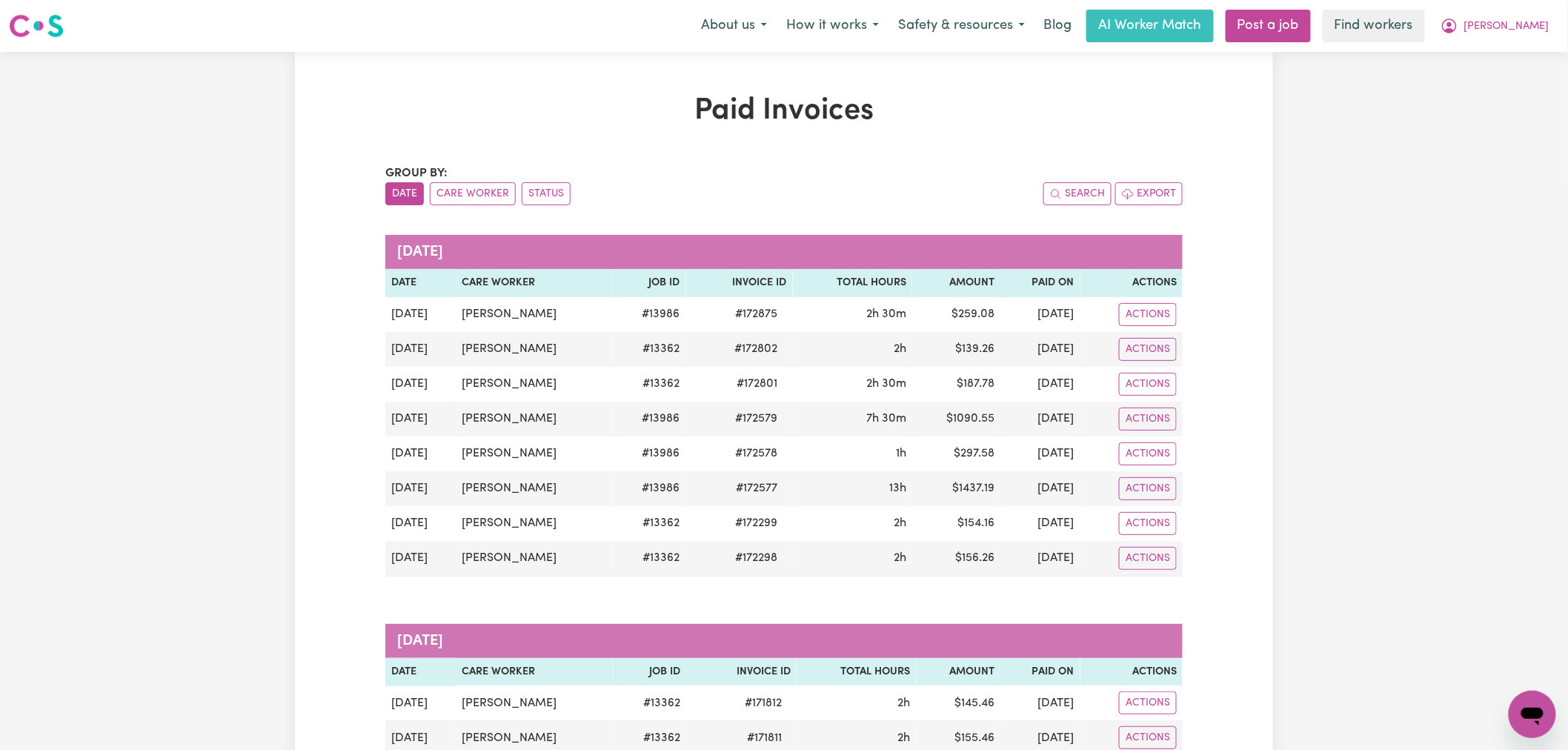
click at [1522, 9] on div "Menu About us How it works Safety & resources Blog AI Worker Match Post a job F…" at bounding box center [784, 26] width 1568 height 34
click at [1524, 30] on span "[PERSON_NAME]" at bounding box center [1507, 27] width 85 height 16
click at [1485, 84] on link "Logout" at bounding box center [1500, 85] width 117 height 28
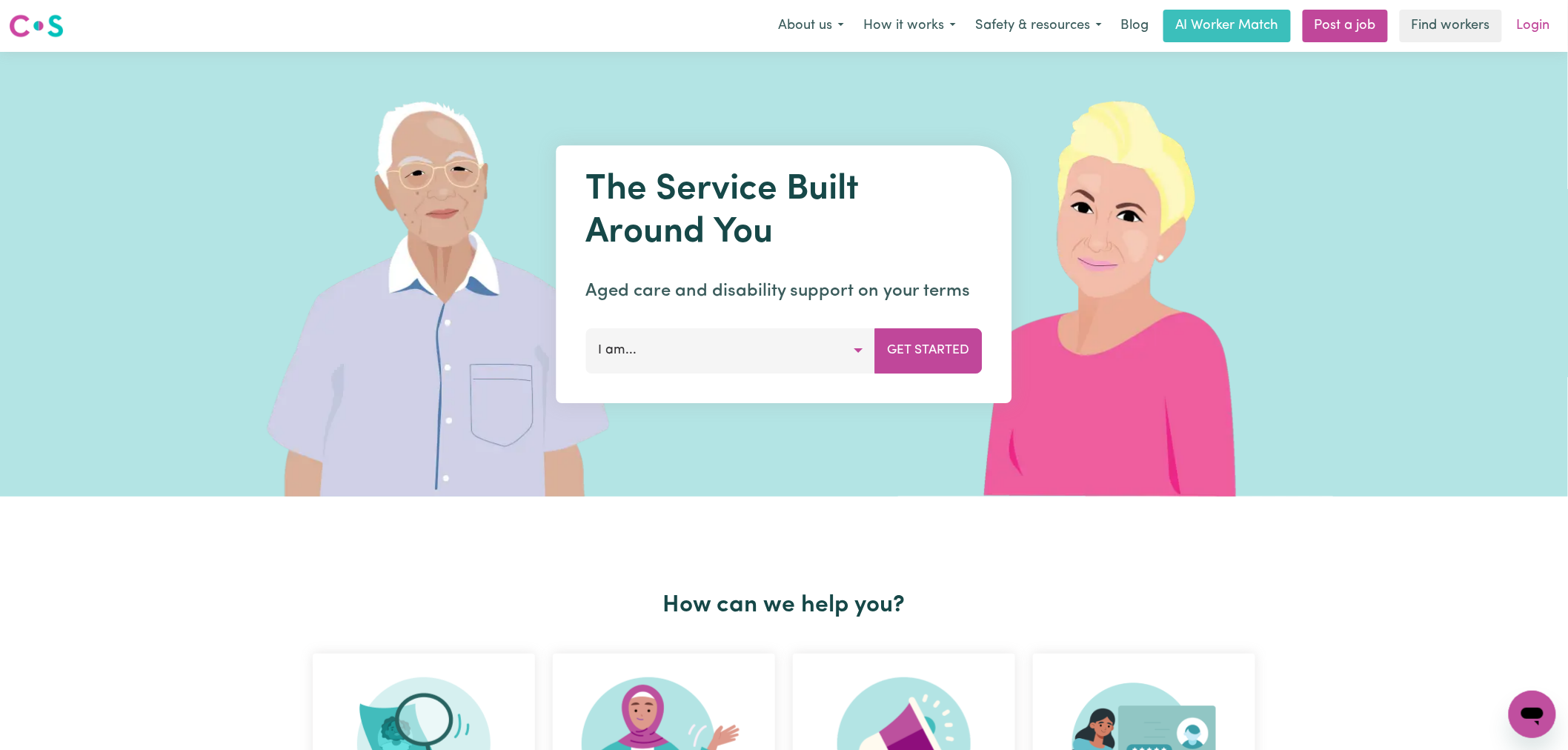
click at [1523, 23] on link "Login" at bounding box center [1534, 27] width 51 height 33
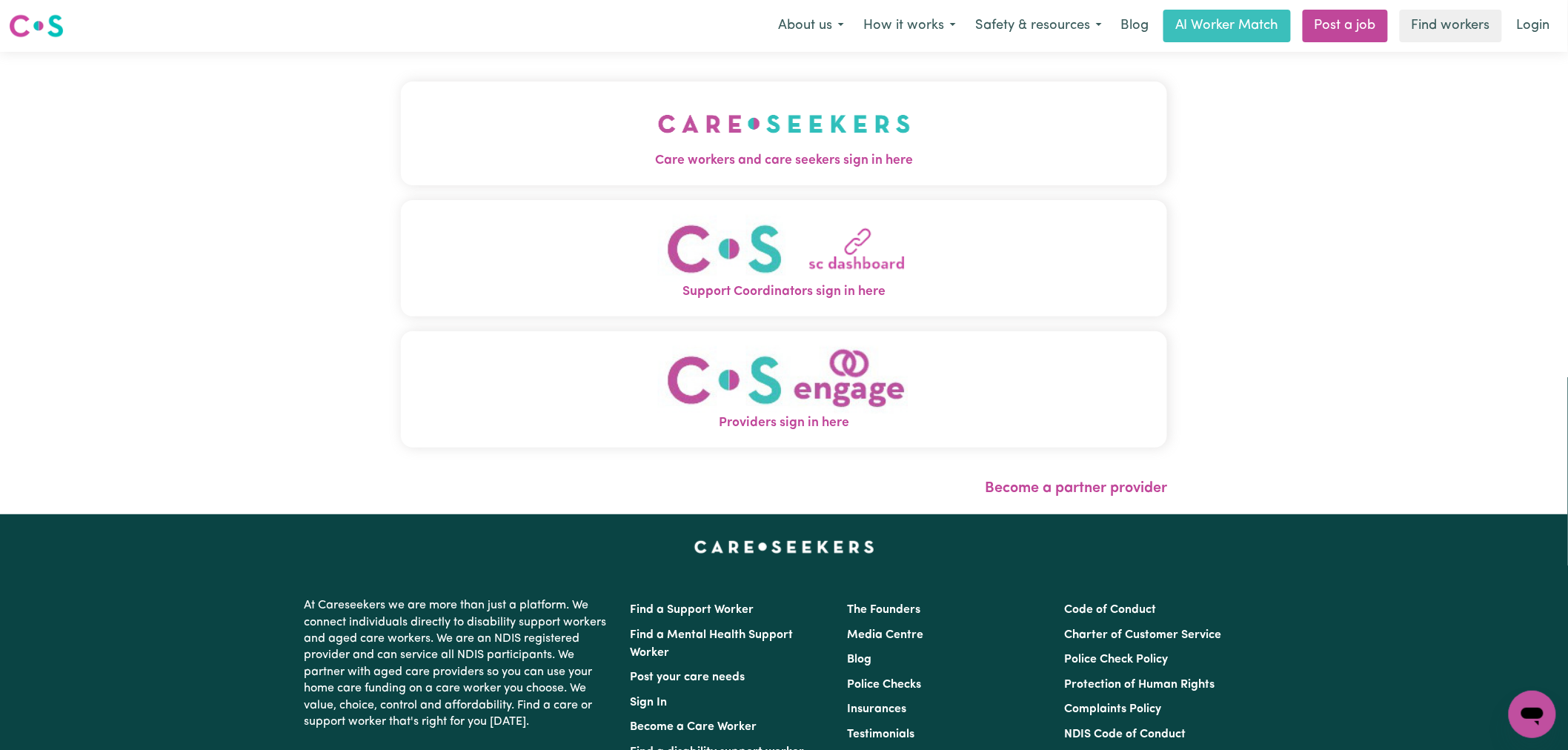
click at [716, 134] on img "Care workers and care seekers sign in here" at bounding box center [784, 124] width 253 height 55
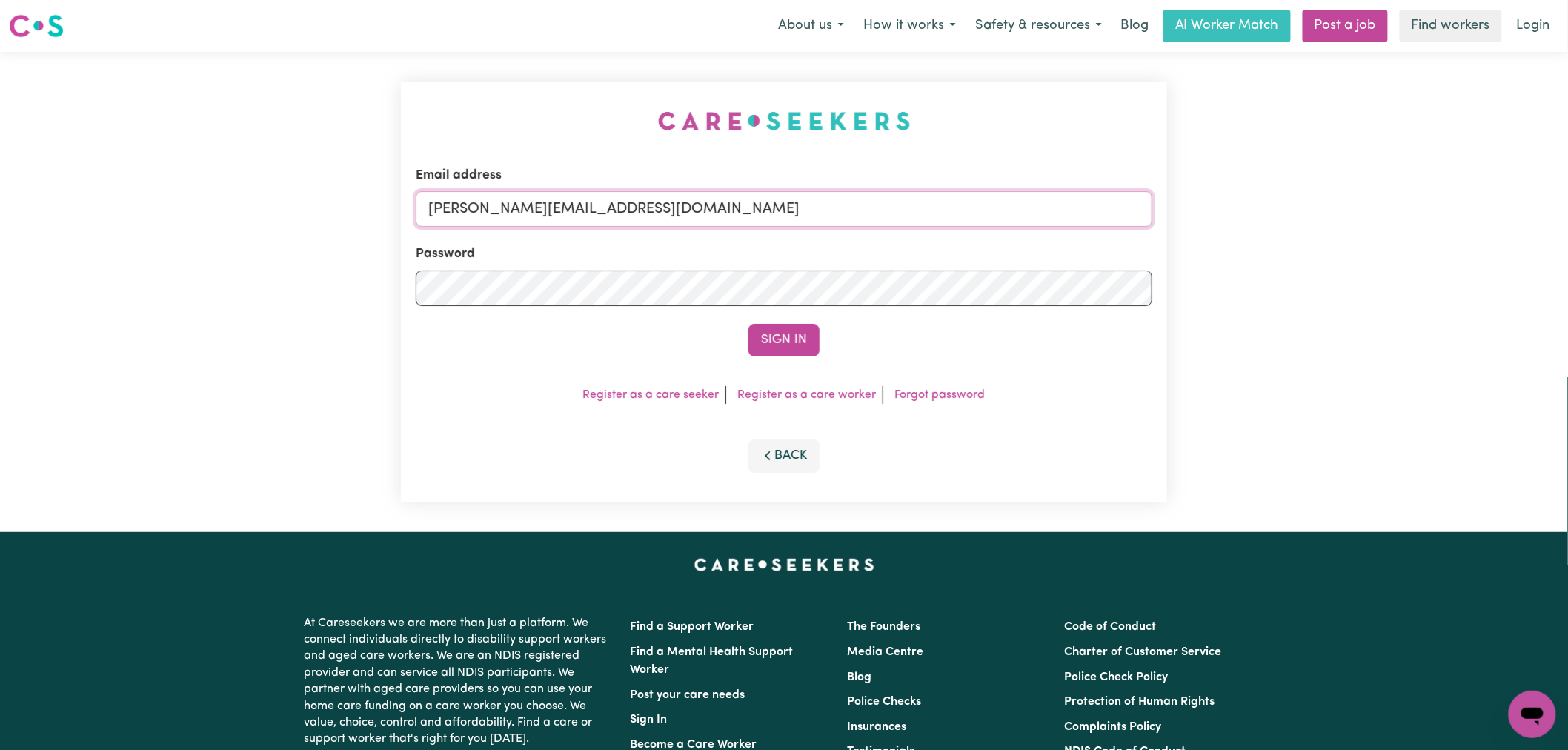
click at [687, 209] on input "[PERSON_NAME][EMAIL_ADDRESS][DOMAIN_NAME]" at bounding box center [784, 209] width 736 height 36
drag, startPoint x: 758, startPoint y: 217, endPoint x: 506, endPoint y: 218, distance: 252.0
click at [506, 218] on input "superuser~rainhelensburgh@careseekers.com.au" at bounding box center [784, 209] width 736 height 36
type input "superuser~rainhelensburgh@careseekers.com.au"
click at [779, 328] on button "Sign In" at bounding box center [784, 341] width 71 height 33
